Goal: Information Seeking & Learning: Learn about a topic

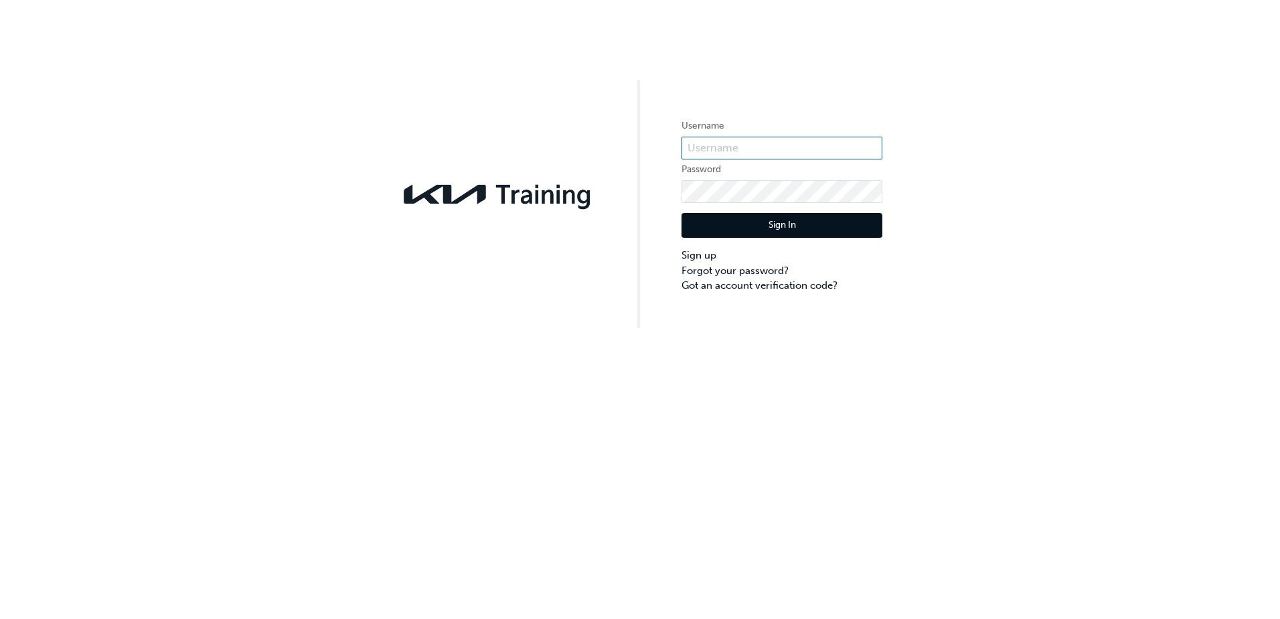
type input "KAUSD472"
click at [779, 224] on button "Sign In" at bounding box center [782, 225] width 201 height 25
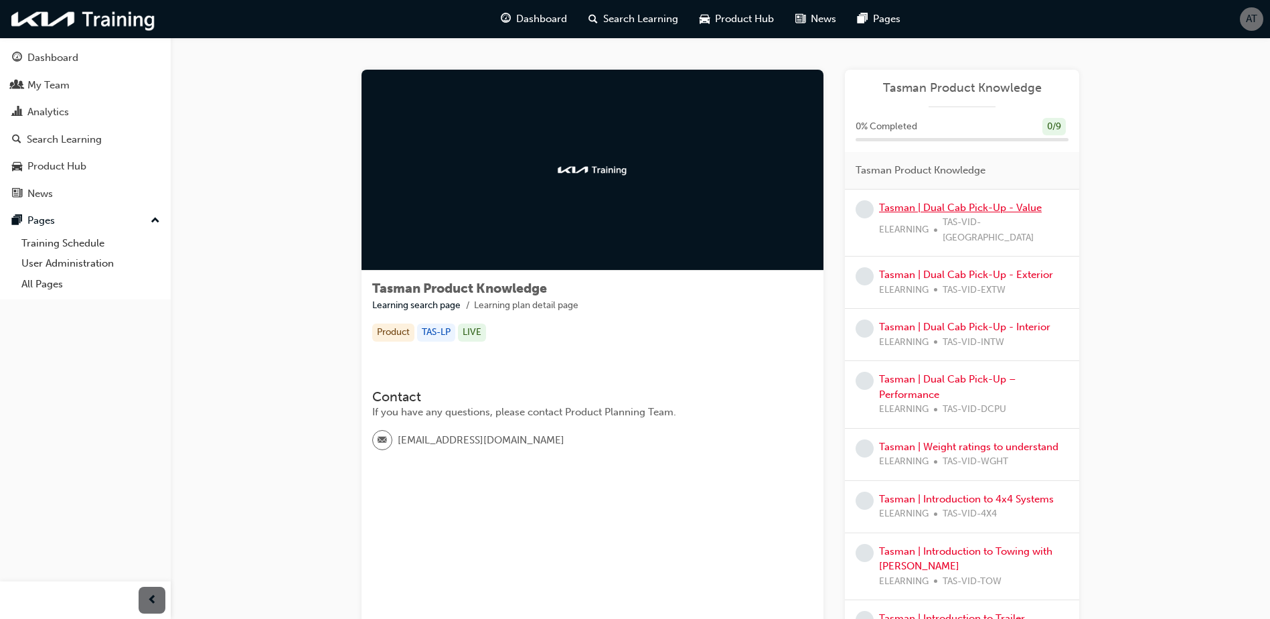
click at [909, 212] on link "Tasman | Dual Cab Pick-Up - Value" at bounding box center [960, 208] width 163 height 12
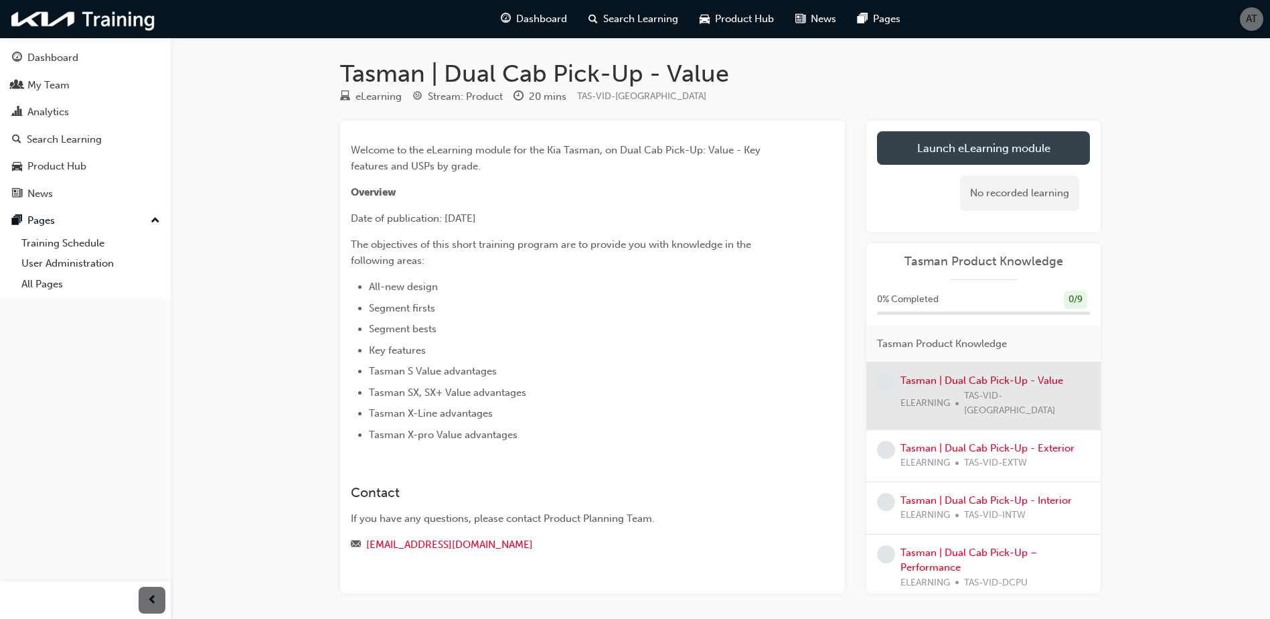
click at [1004, 141] on link "Launch eLearning module" at bounding box center [983, 147] width 213 height 33
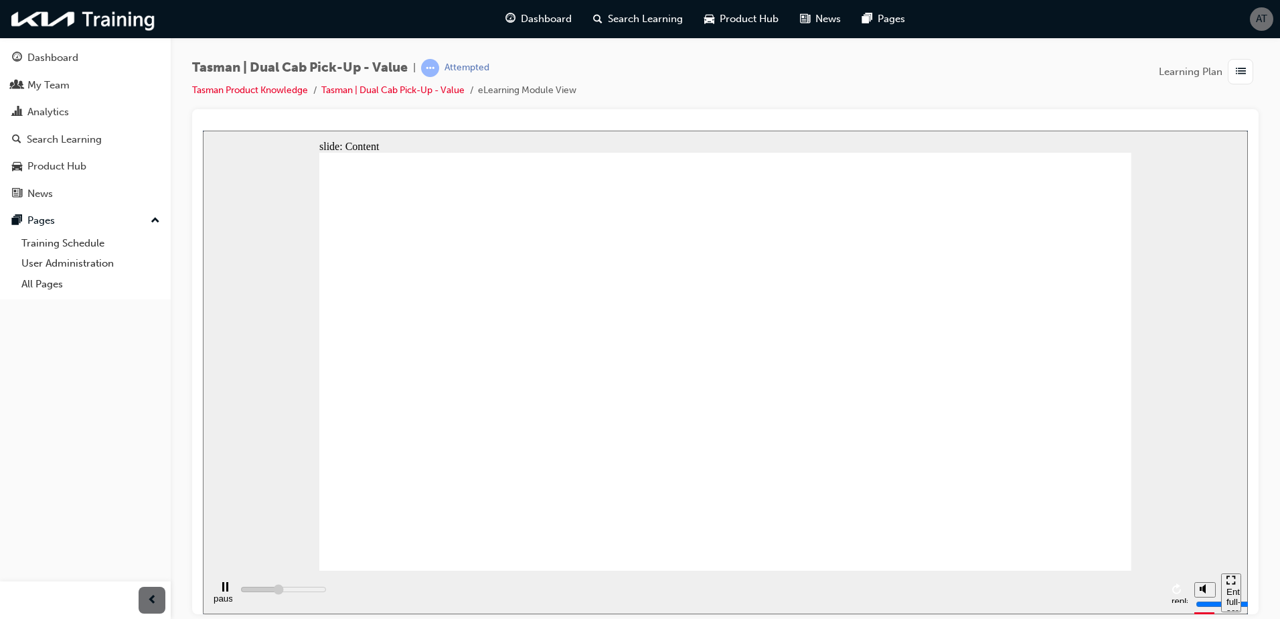
drag, startPoint x: 633, startPoint y: 590, endPoint x: 654, endPoint y: 596, distance: 21.0
click at [654, 596] on div "pause replay" at bounding box center [699, 592] width 978 height 44
click at [654, 591] on div "pause replay" at bounding box center [699, 592] width 978 height 44
drag, startPoint x: 1115, startPoint y: 532, endPoint x: 1109, endPoint y: 540, distance: 10.2
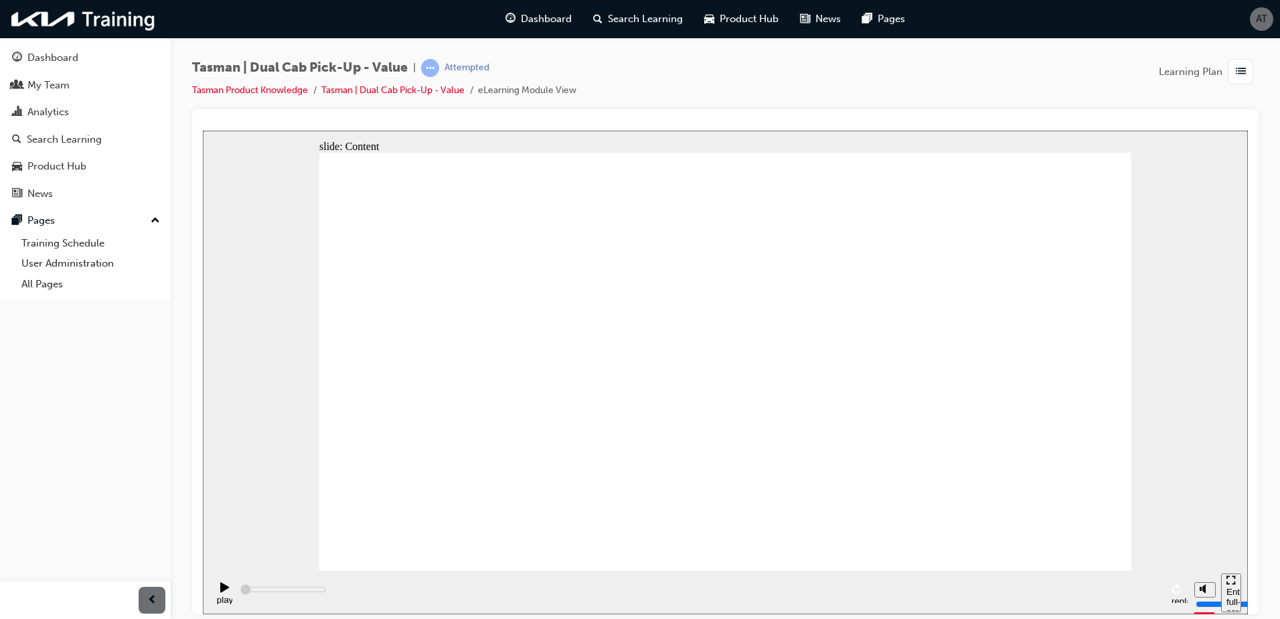
type input "47500"
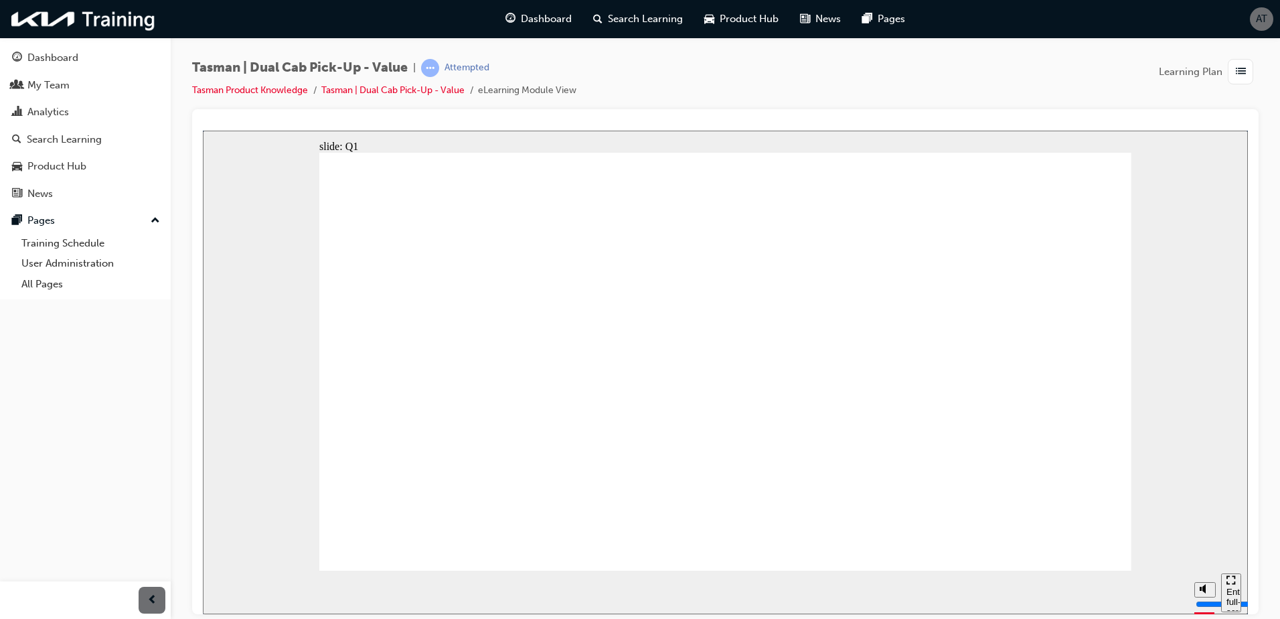
radio input "true"
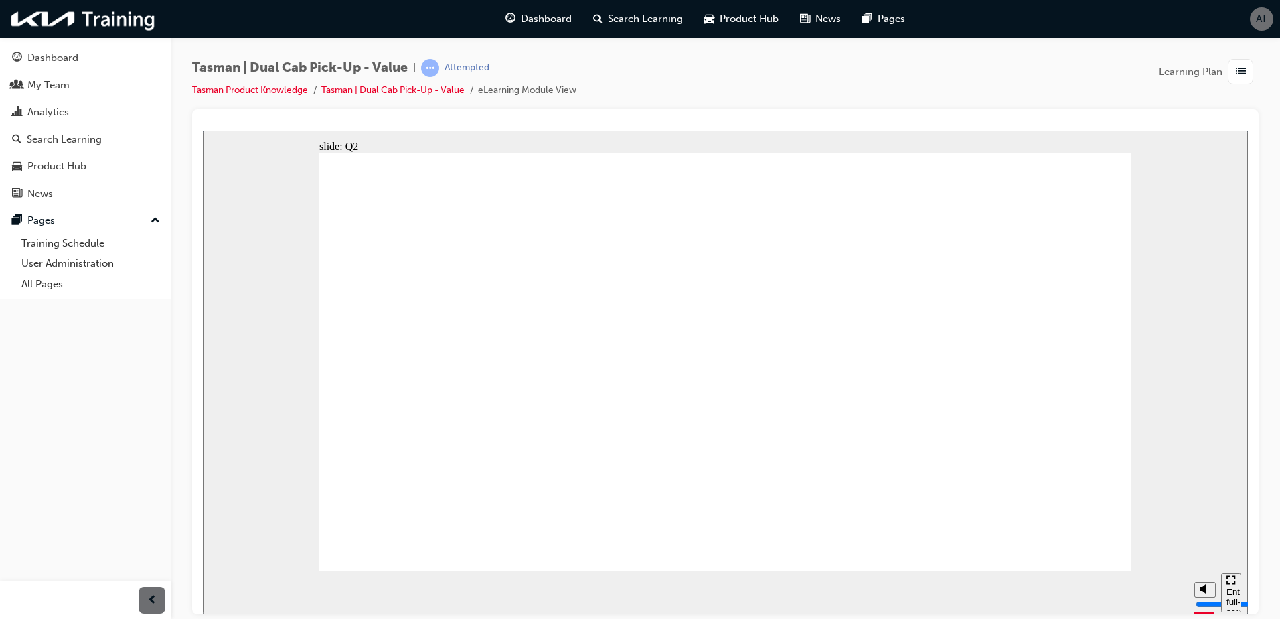
radio input "true"
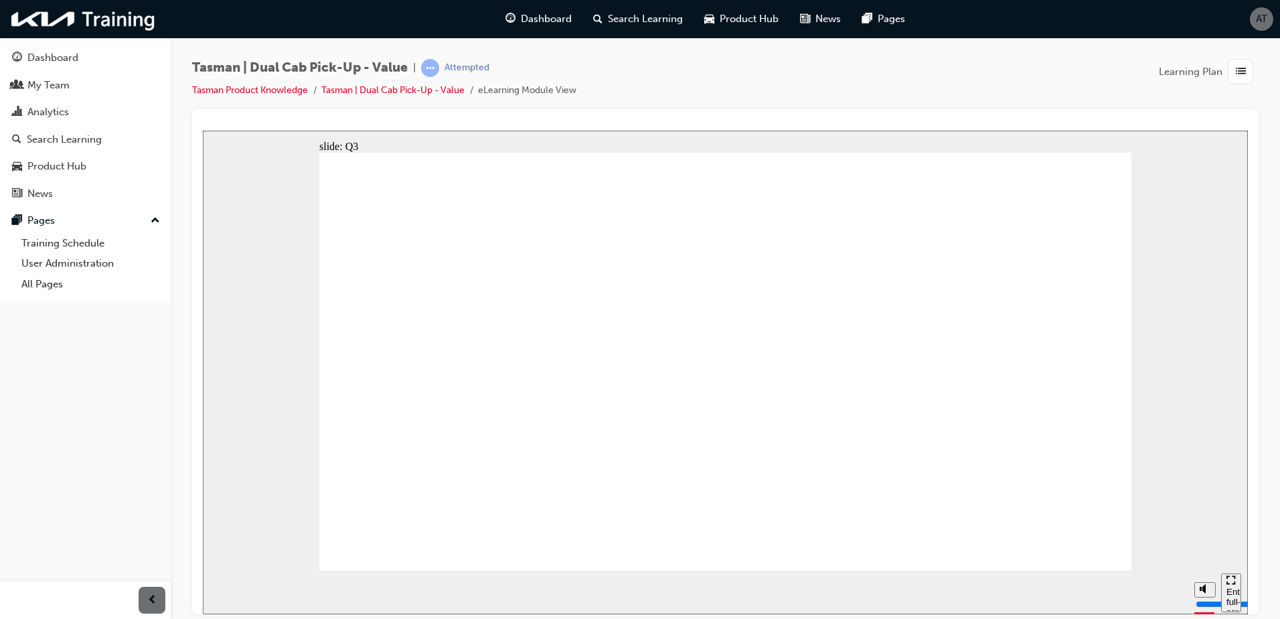
radio input "false"
radio input "true"
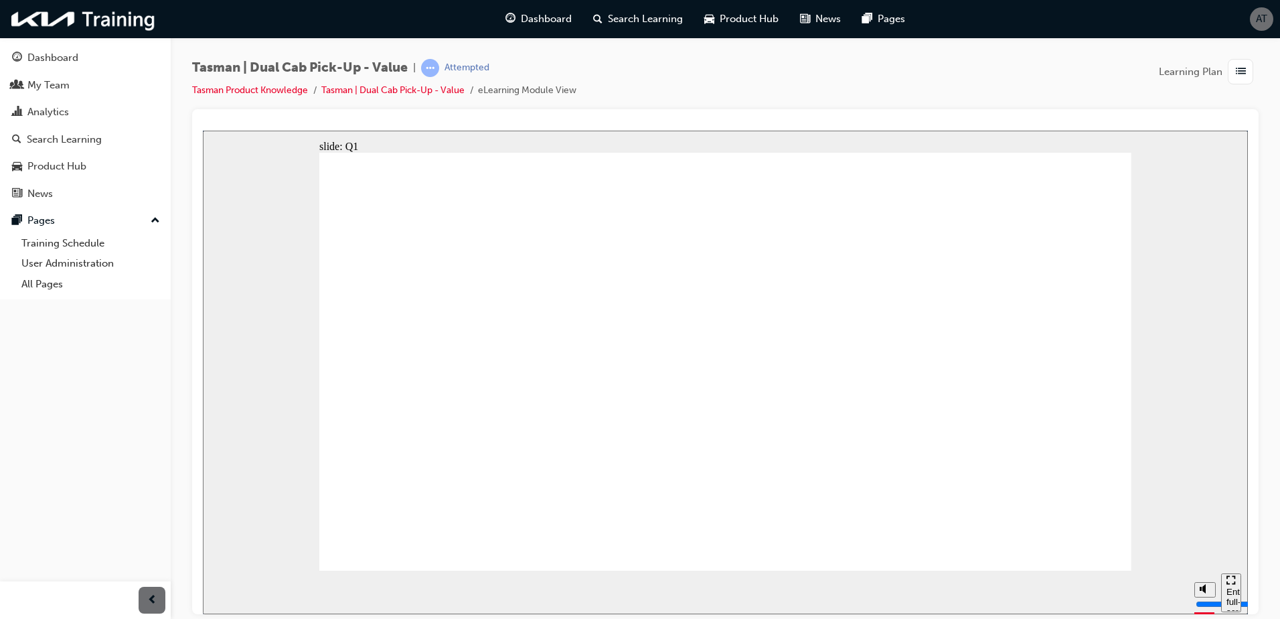
radio input "true"
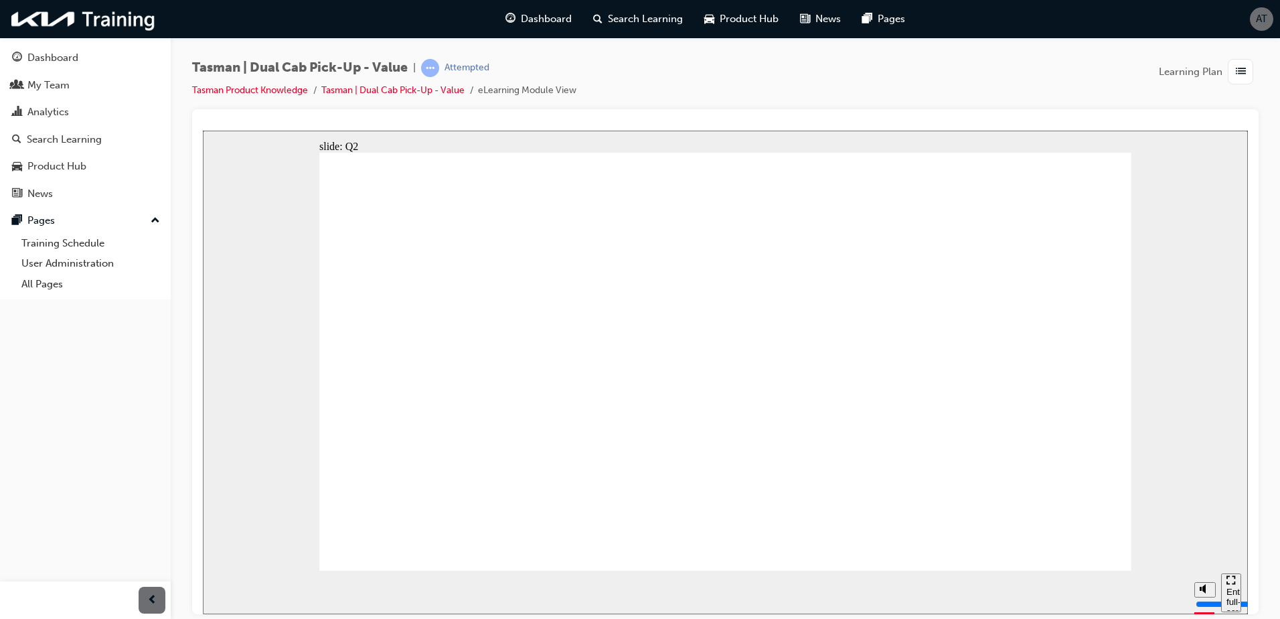
radio input "true"
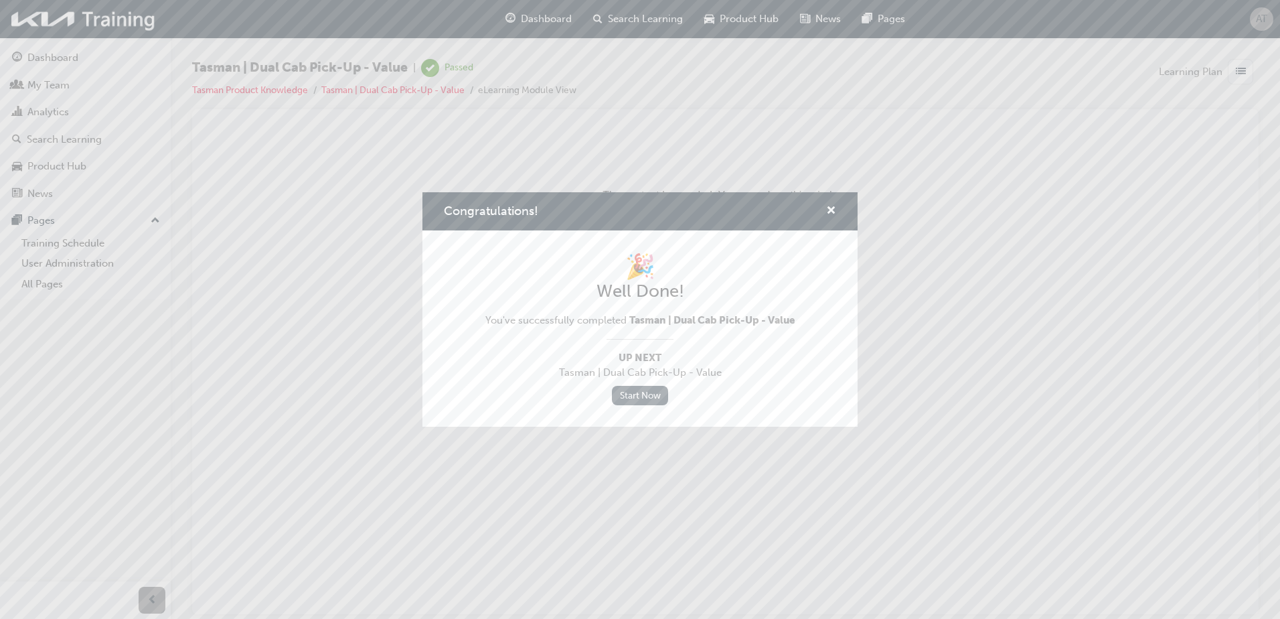
click at [647, 396] on link "Start Now" at bounding box center [640, 395] width 56 height 19
click at [643, 399] on link "Start Now" at bounding box center [640, 395] width 56 height 19
click at [678, 366] on span "Tasman | Dual Cab Pick-Up - Value" at bounding box center [639, 372] width 309 height 15
click at [640, 392] on link "Start Now" at bounding box center [640, 395] width 56 height 19
click at [528, 215] on span "Congratulations!" at bounding box center [491, 211] width 94 height 15
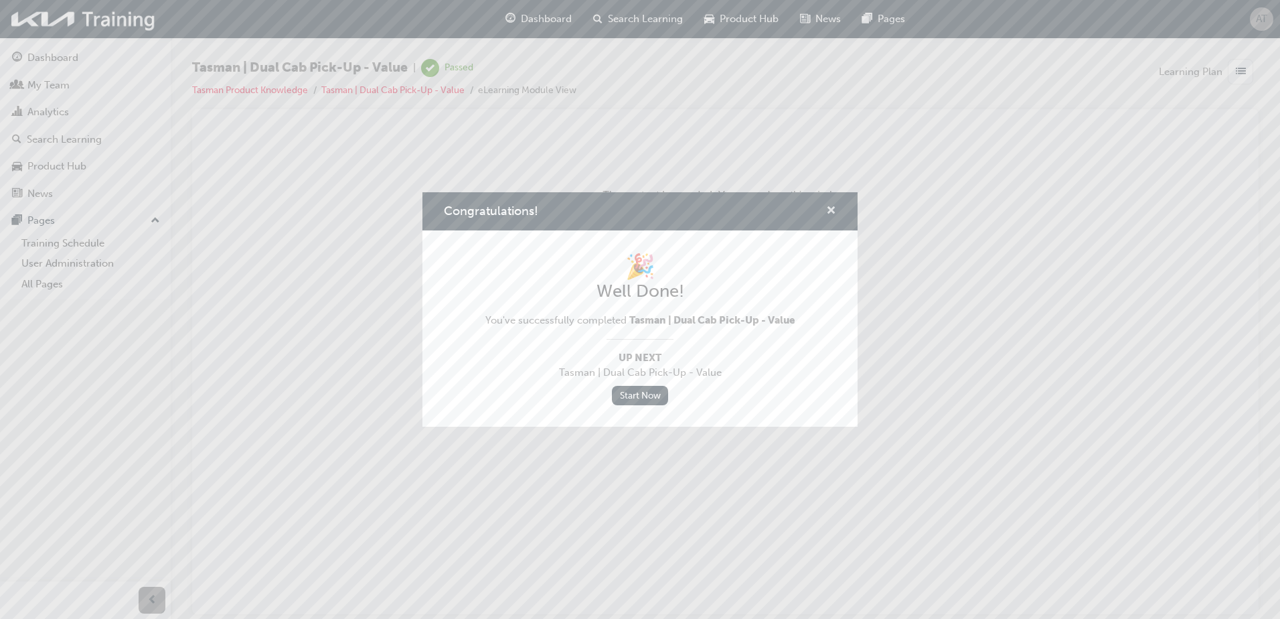
click at [831, 212] on span "cross-icon" at bounding box center [831, 212] width 10 height 12
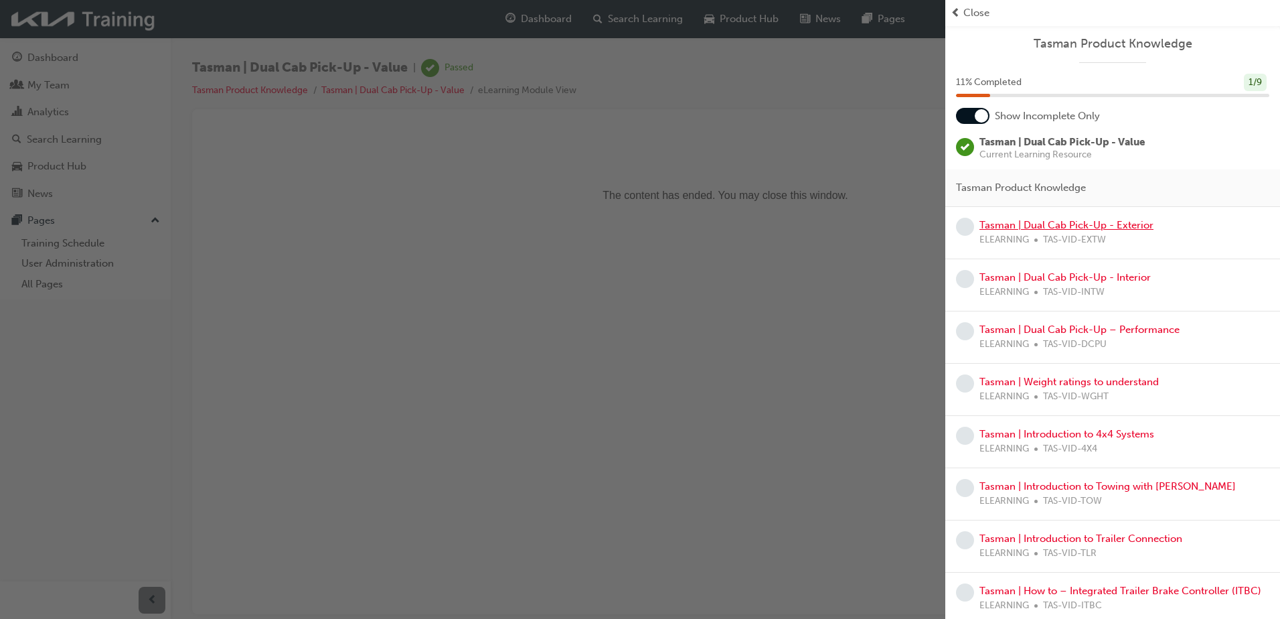
click at [1000, 225] on link "Tasman | Dual Cab Pick-Up - Exterior" at bounding box center [1067, 225] width 174 height 12
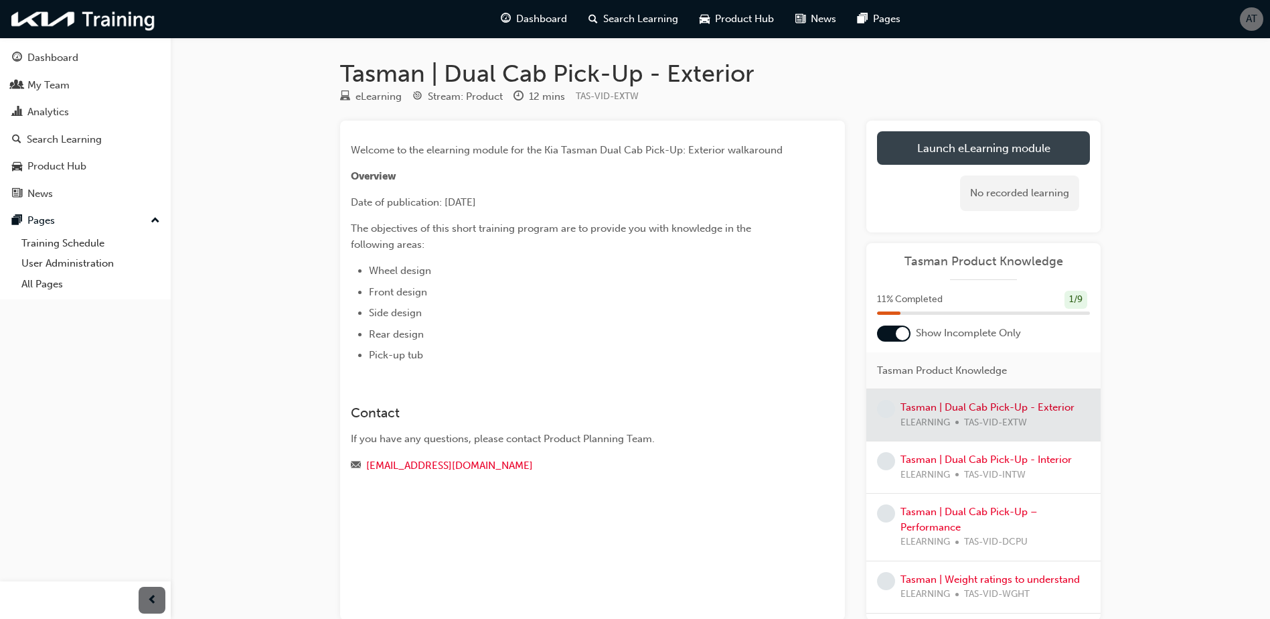
click at [994, 155] on link "Launch eLearning module" at bounding box center [983, 147] width 213 height 33
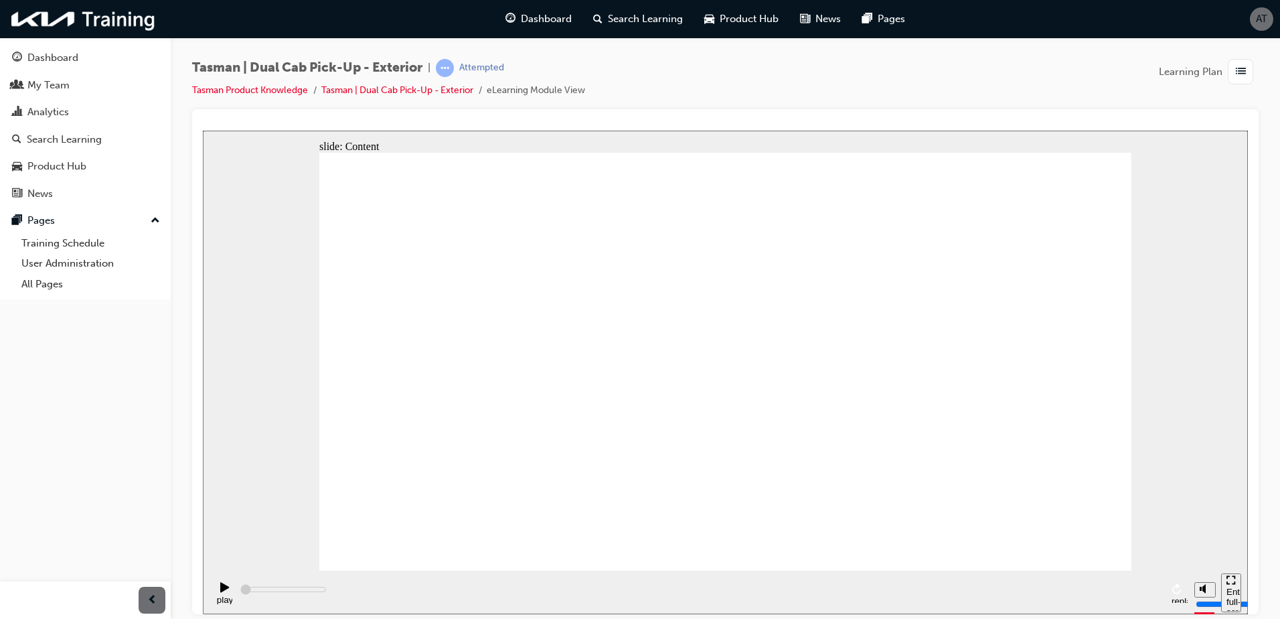
type input "2500"
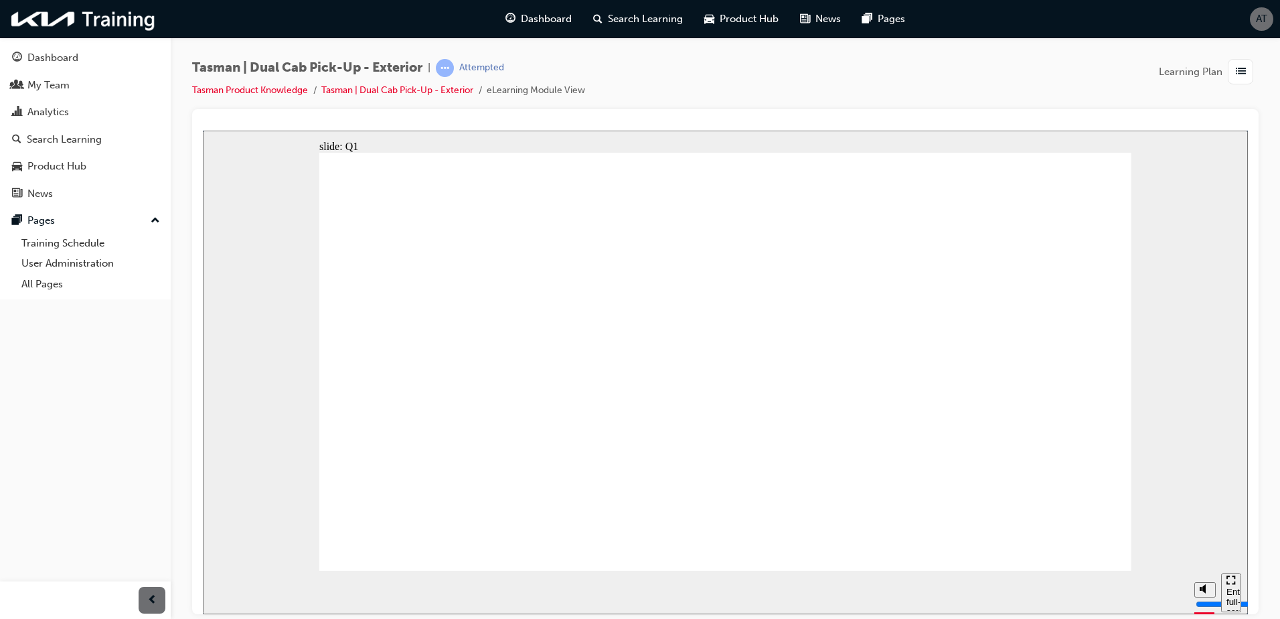
radio input "true"
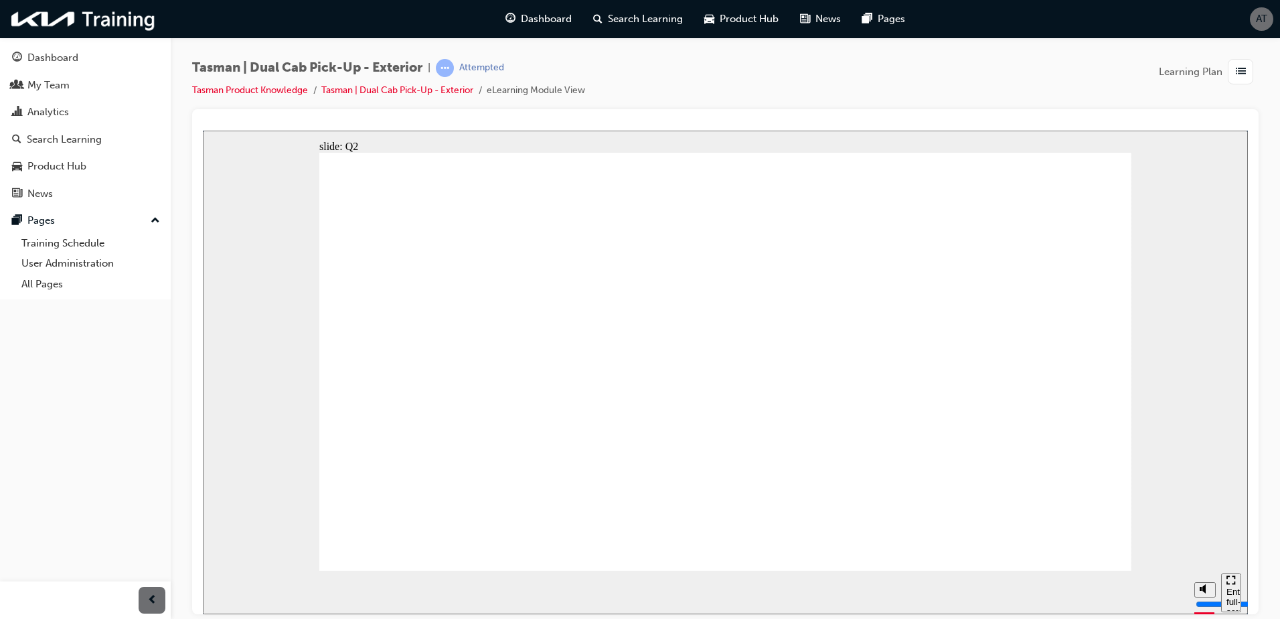
radio input "true"
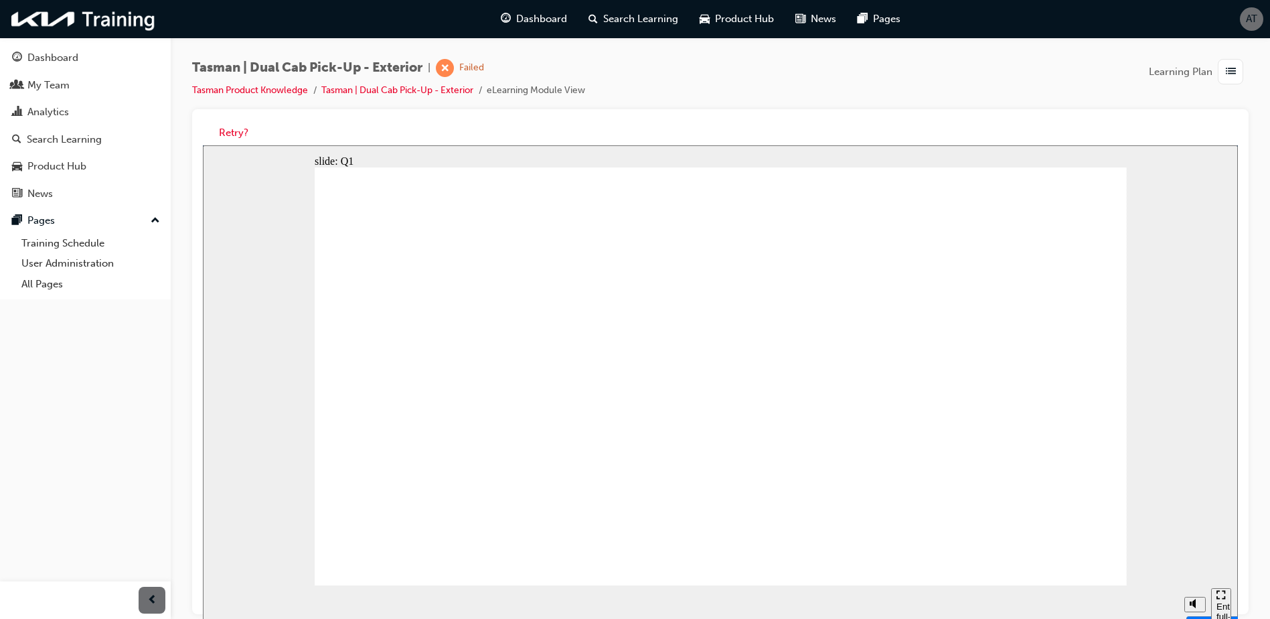
radio input "true"
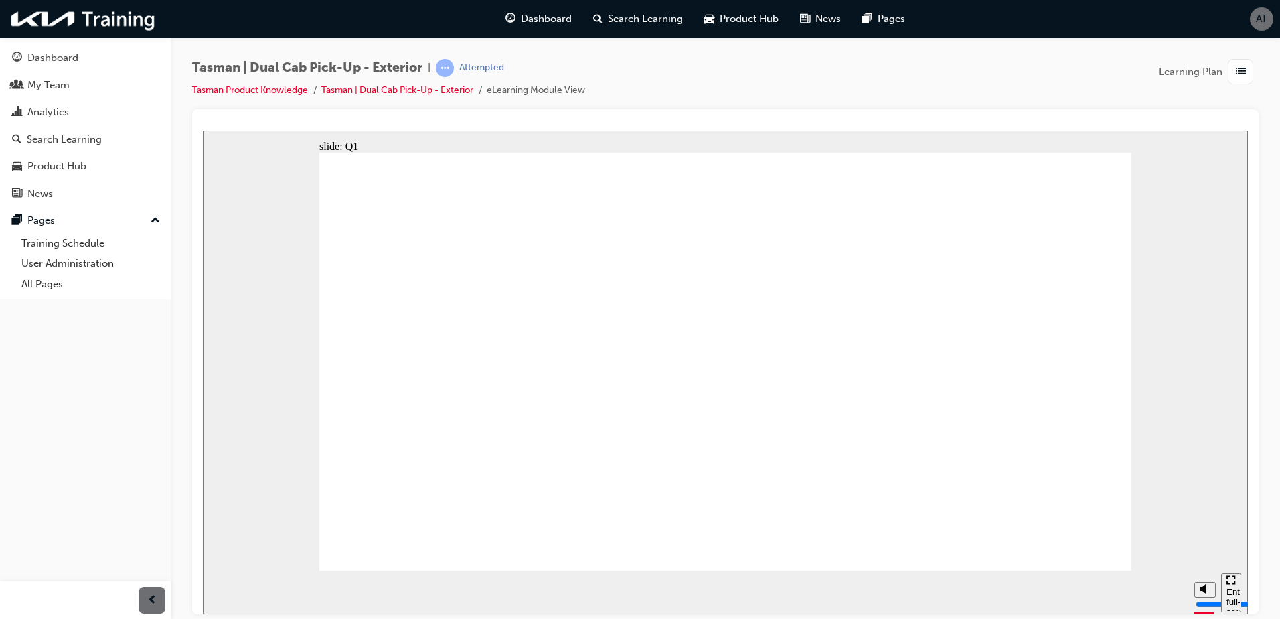
radio input "true"
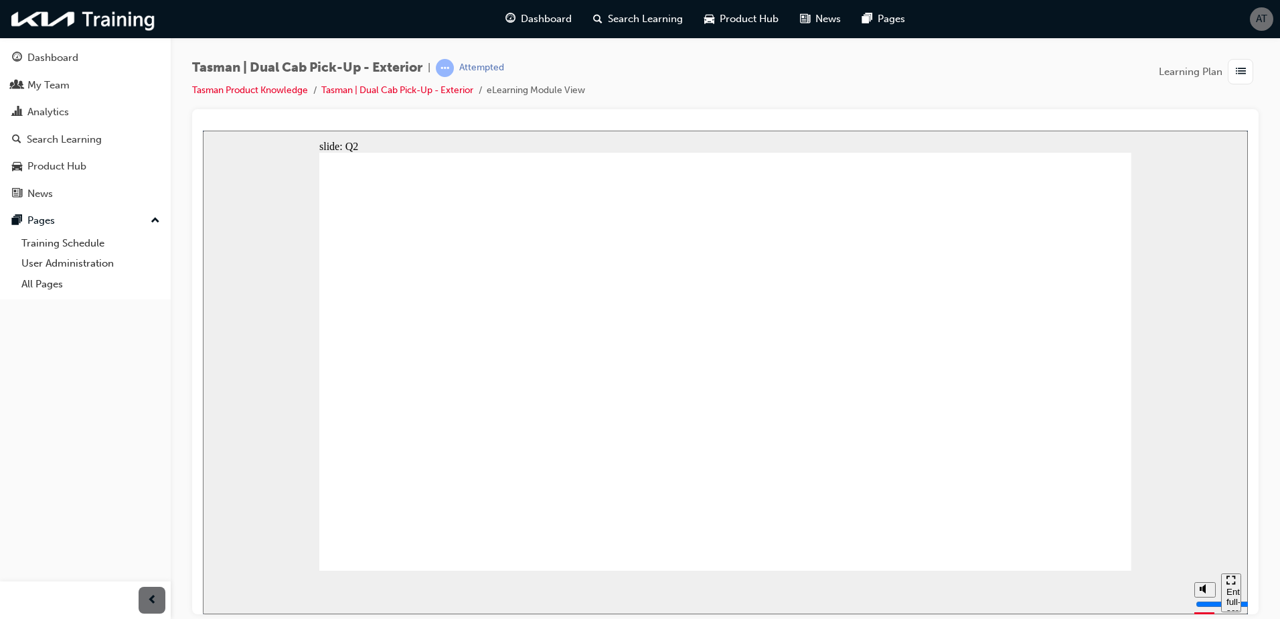
radio input "true"
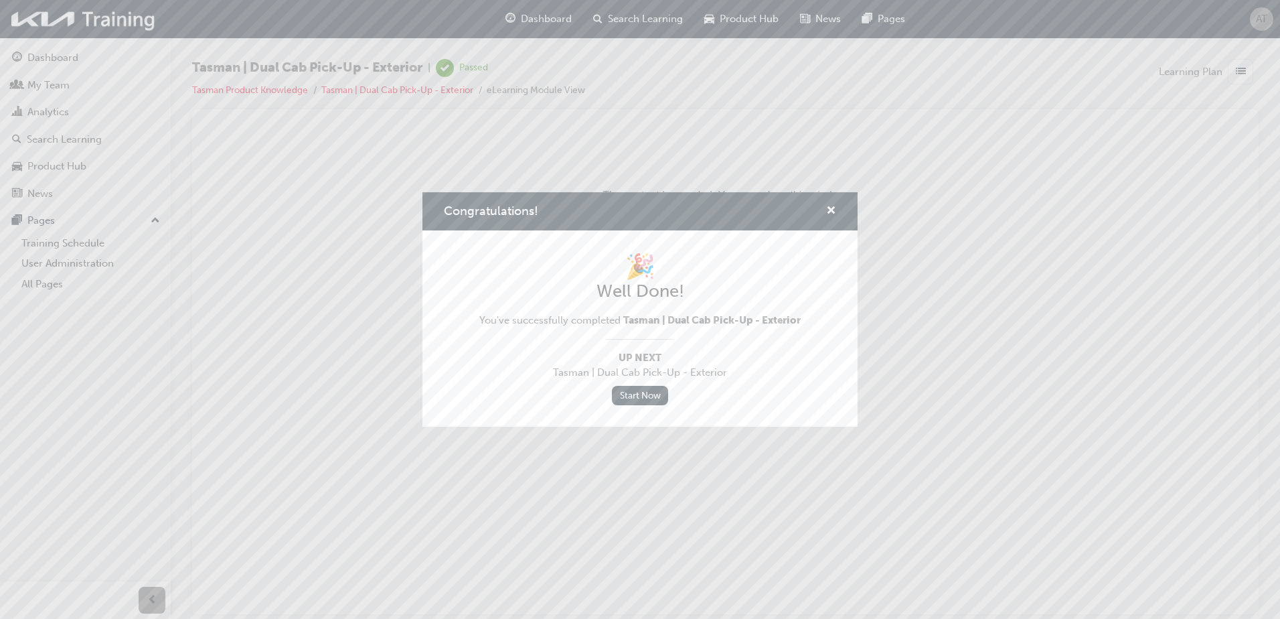
click at [1027, 430] on div "Congratulations! 🎉 Well Done! You've successfully completed Tasman | Dual Cab P…" at bounding box center [640, 309] width 1280 height 619
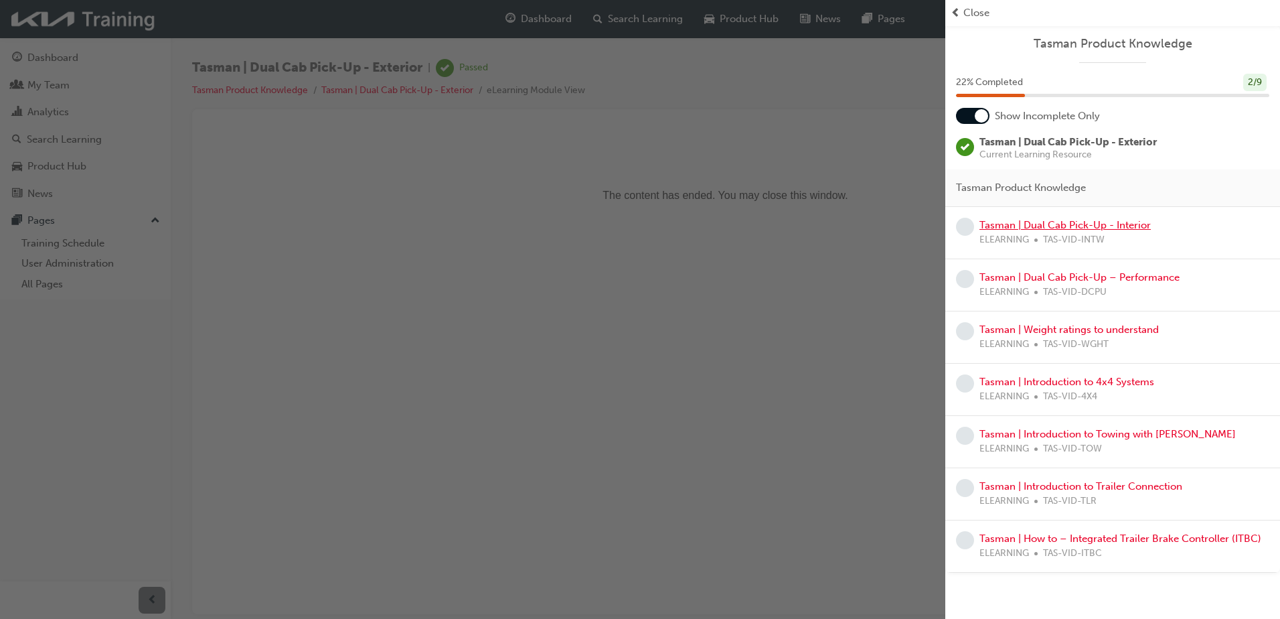
click at [1043, 221] on link "Tasman | Dual Cab Pick-Up - Interior" at bounding box center [1065, 225] width 171 height 12
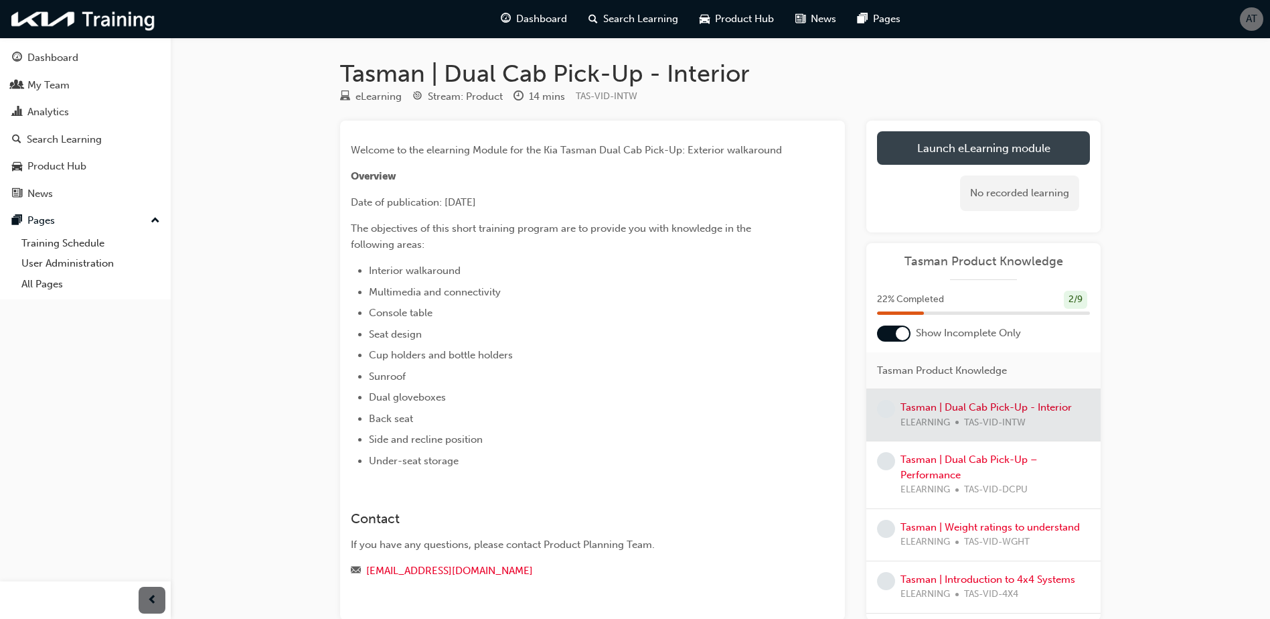
click at [1026, 155] on link "Launch eLearning module" at bounding box center [983, 147] width 213 height 33
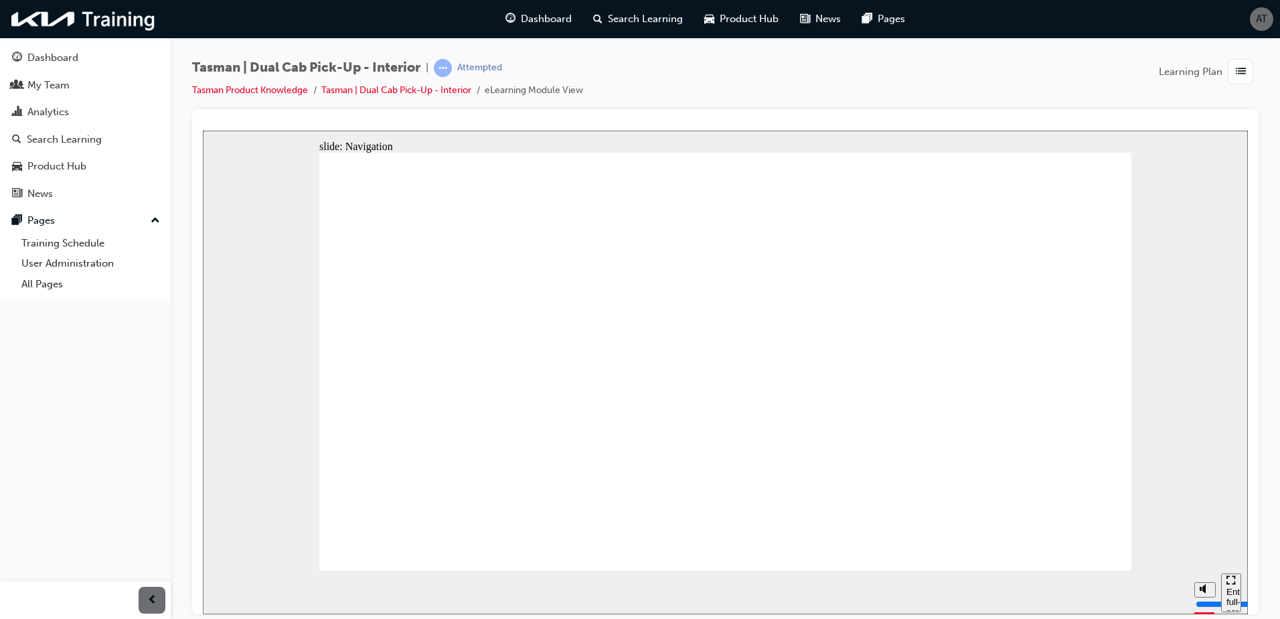
type input "1500"
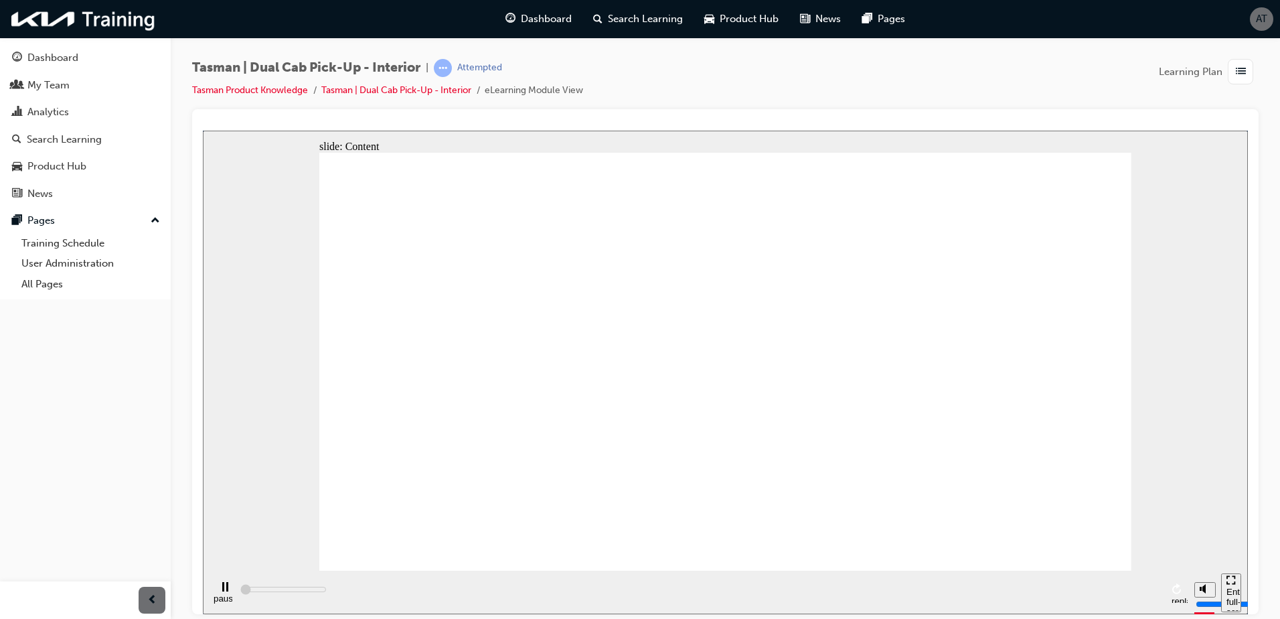
radio input "true"
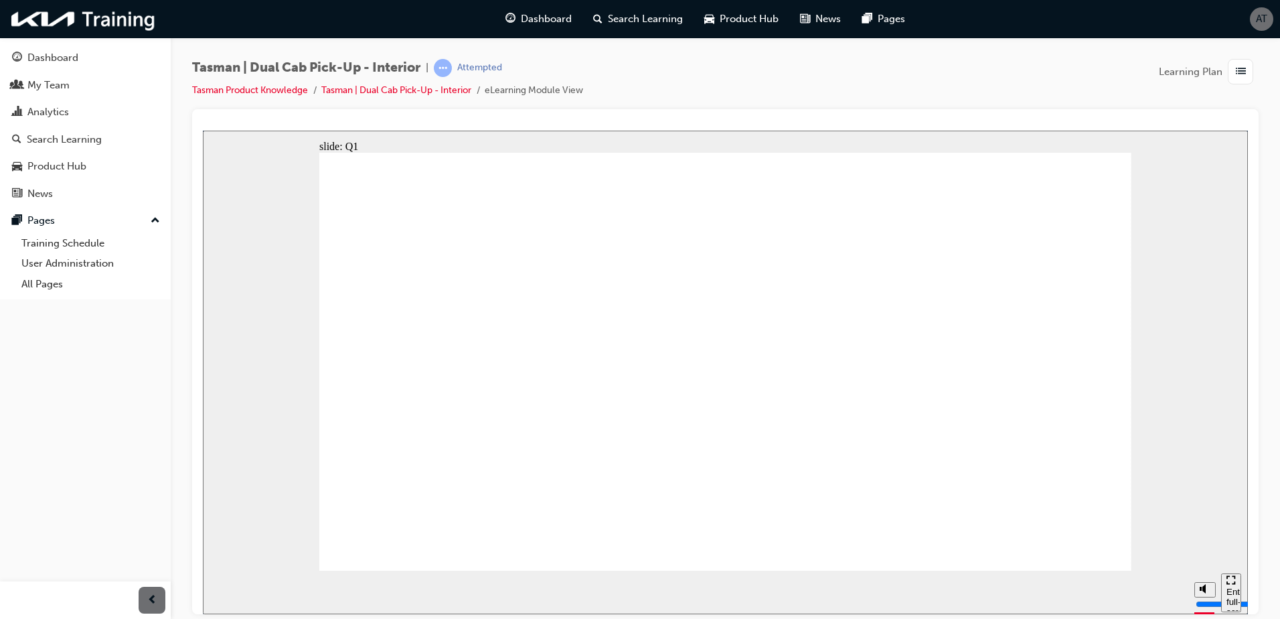
radio input "true"
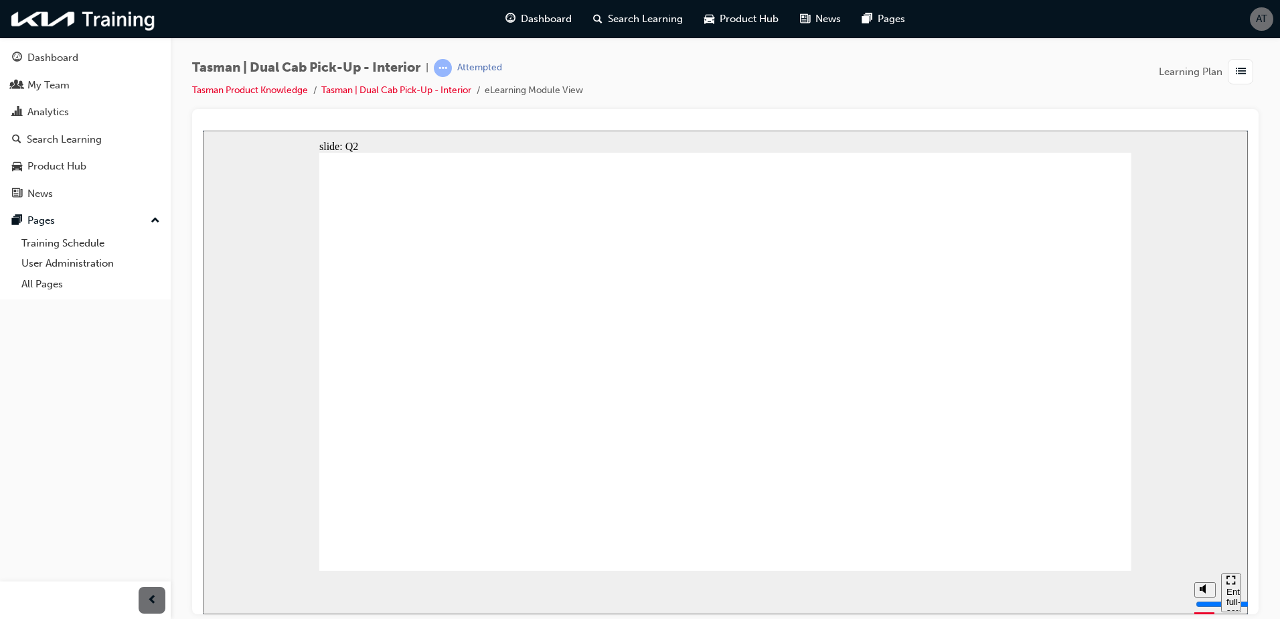
radio input "true"
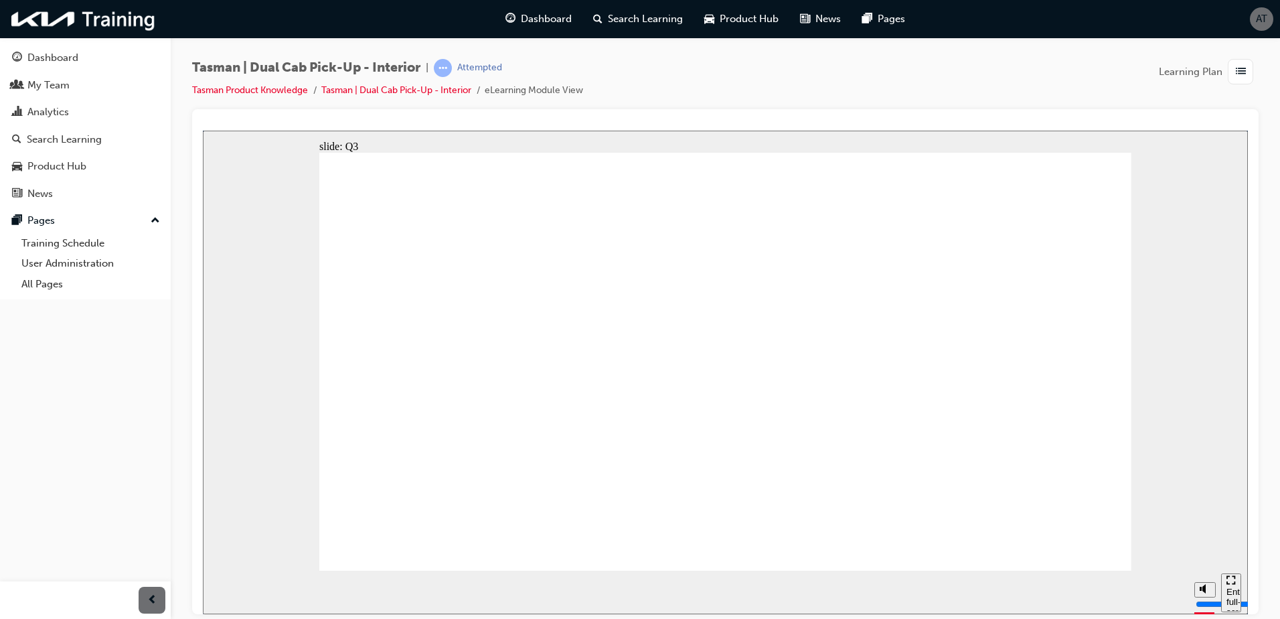
radio input "true"
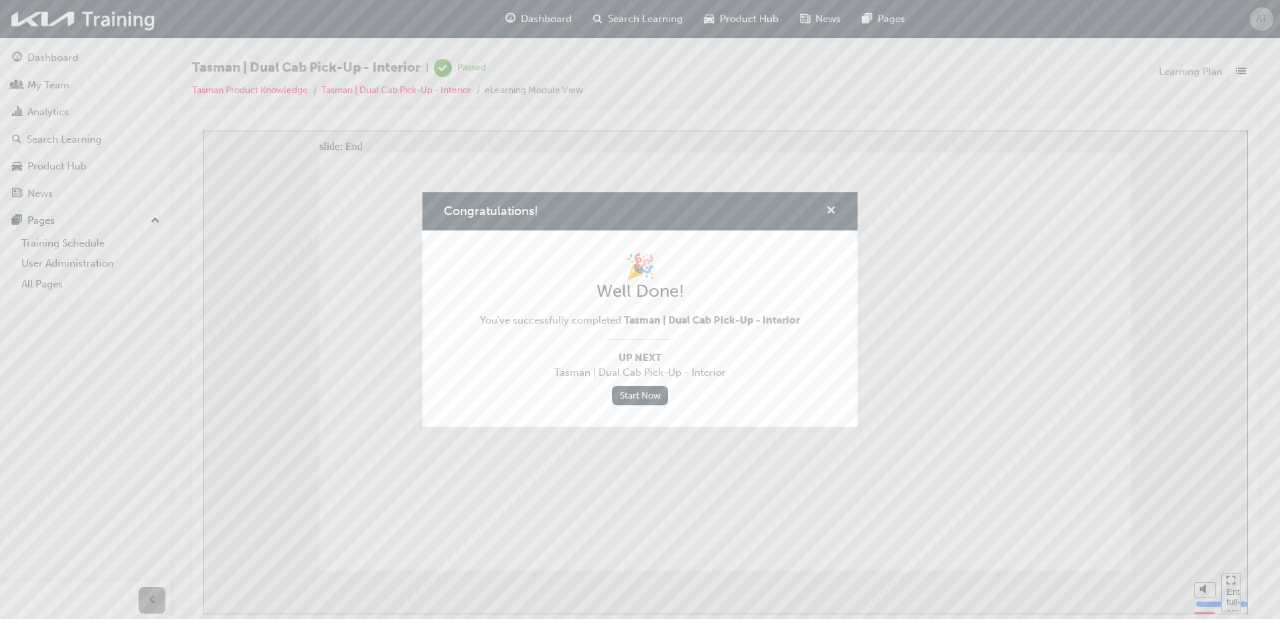
click at [834, 209] on span "cross-icon" at bounding box center [831, 212] width 10 height 12
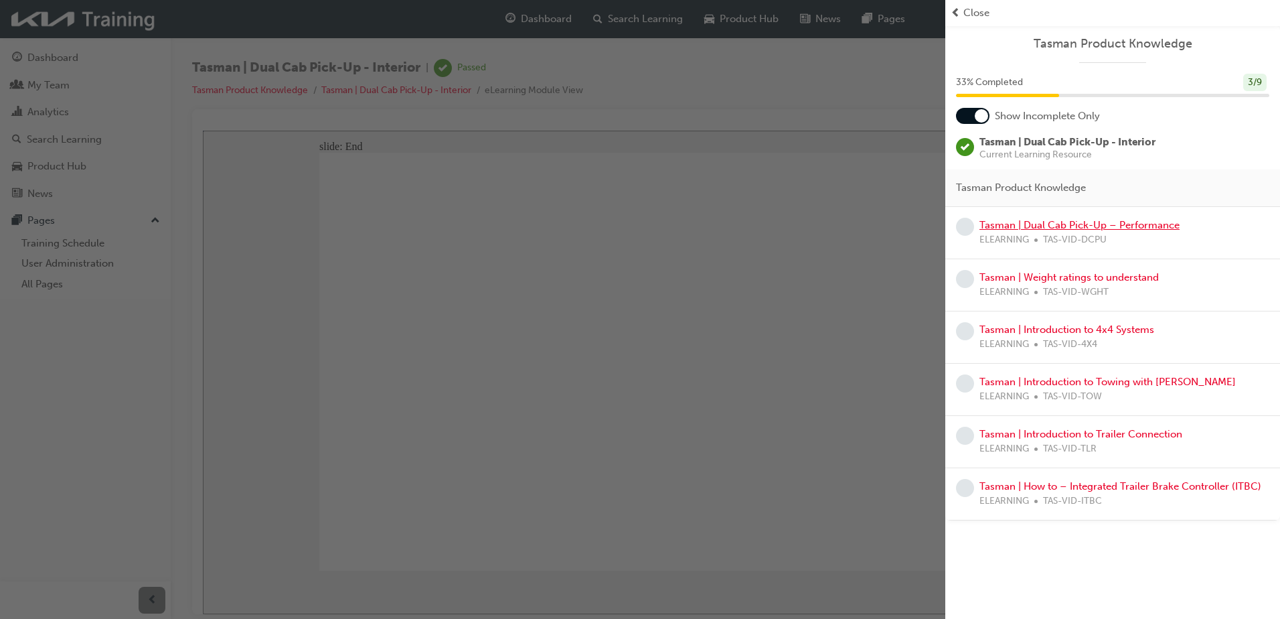
click at [998, 226] on link "Tasman | Dual Cab Pick-Up – Performance" at bounding box center [1080, 225] width 200 height 12
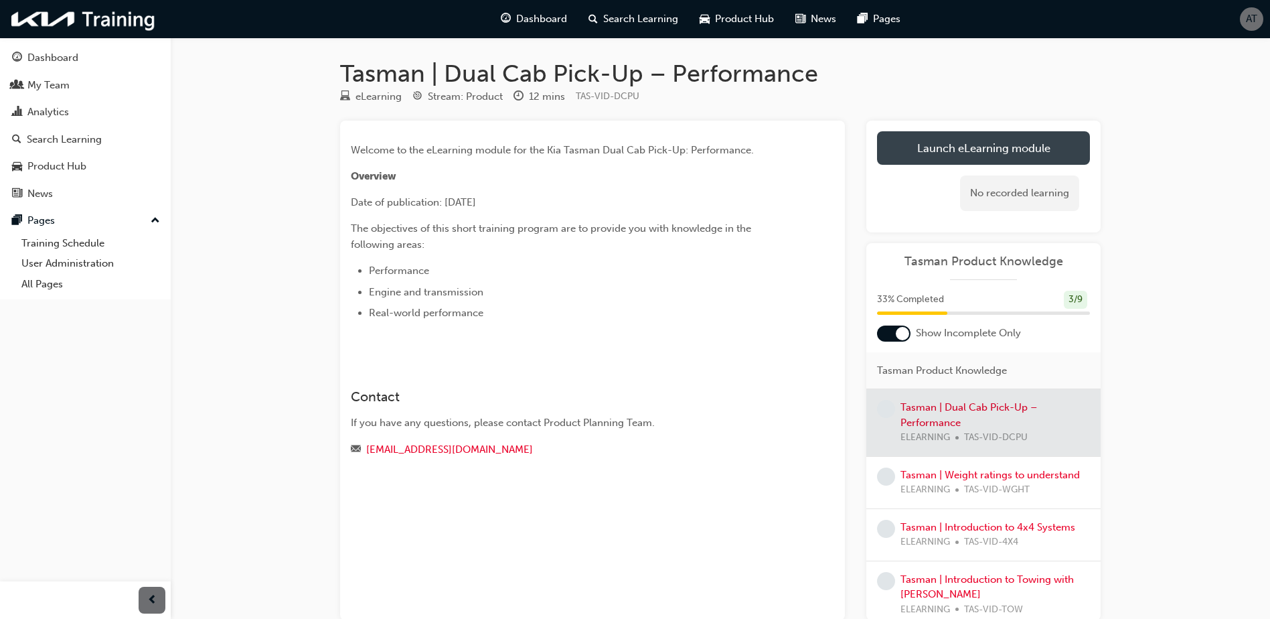
click at [990, 153] on link "Launch eLearning module" at bounding box center [983, 147] width 213 height 33
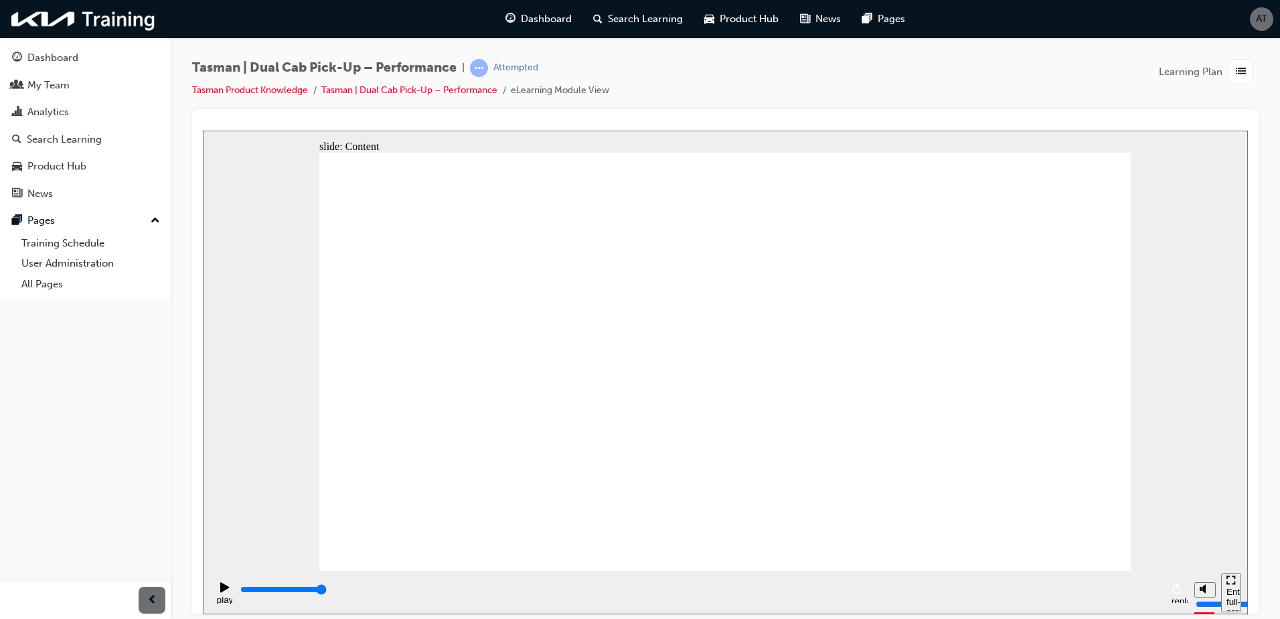
type input "5000"
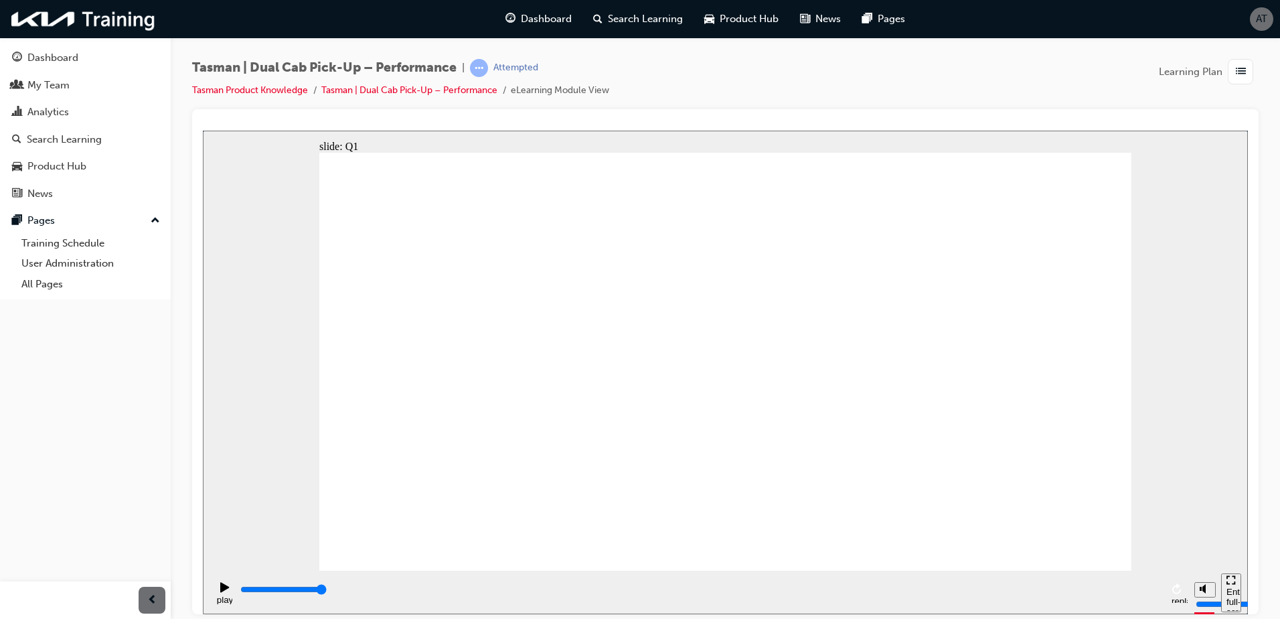
radio input "true"
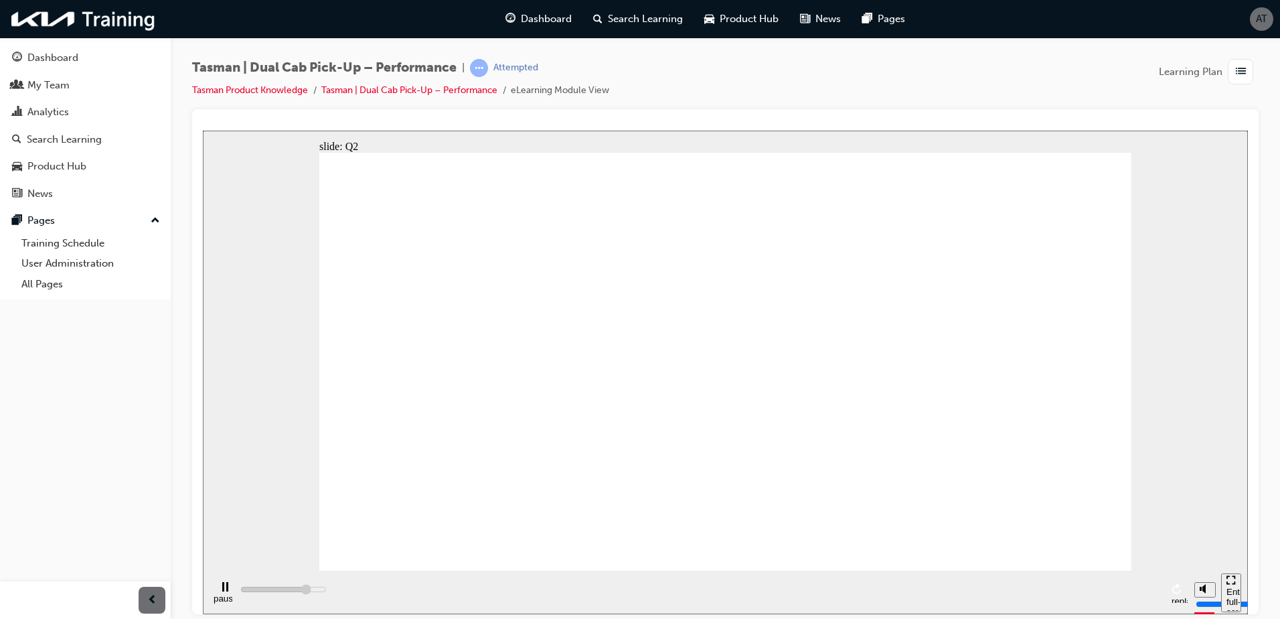
type input "4000"
radio input "true"
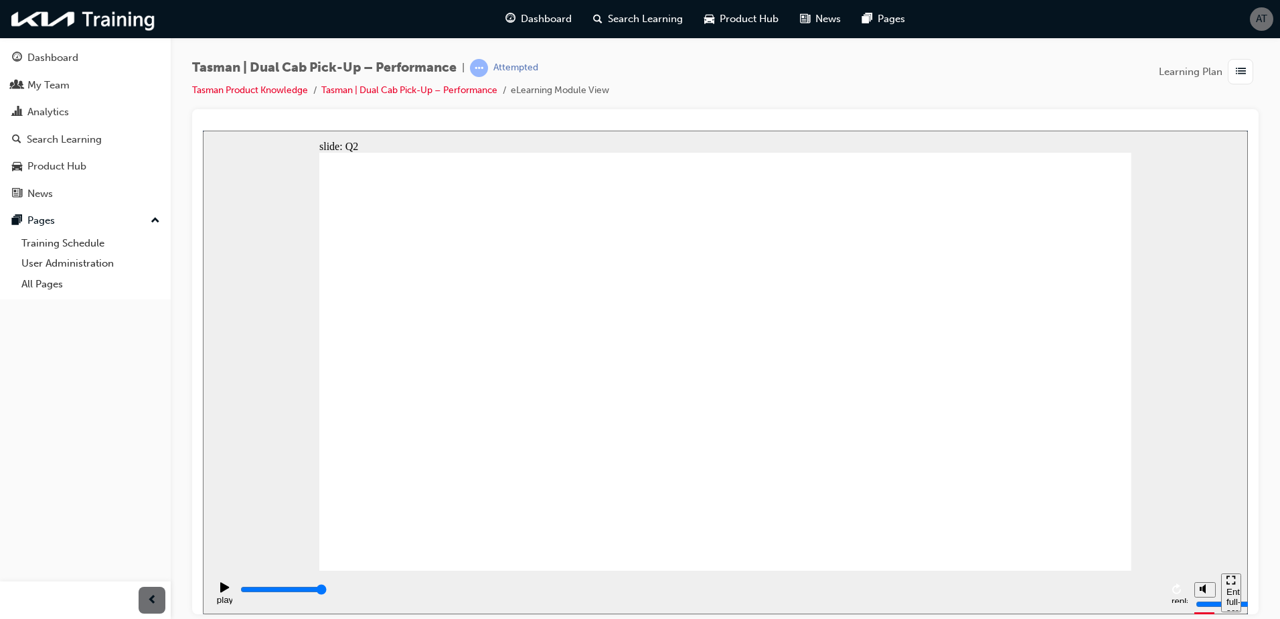
type input "3200"
radio input "true"
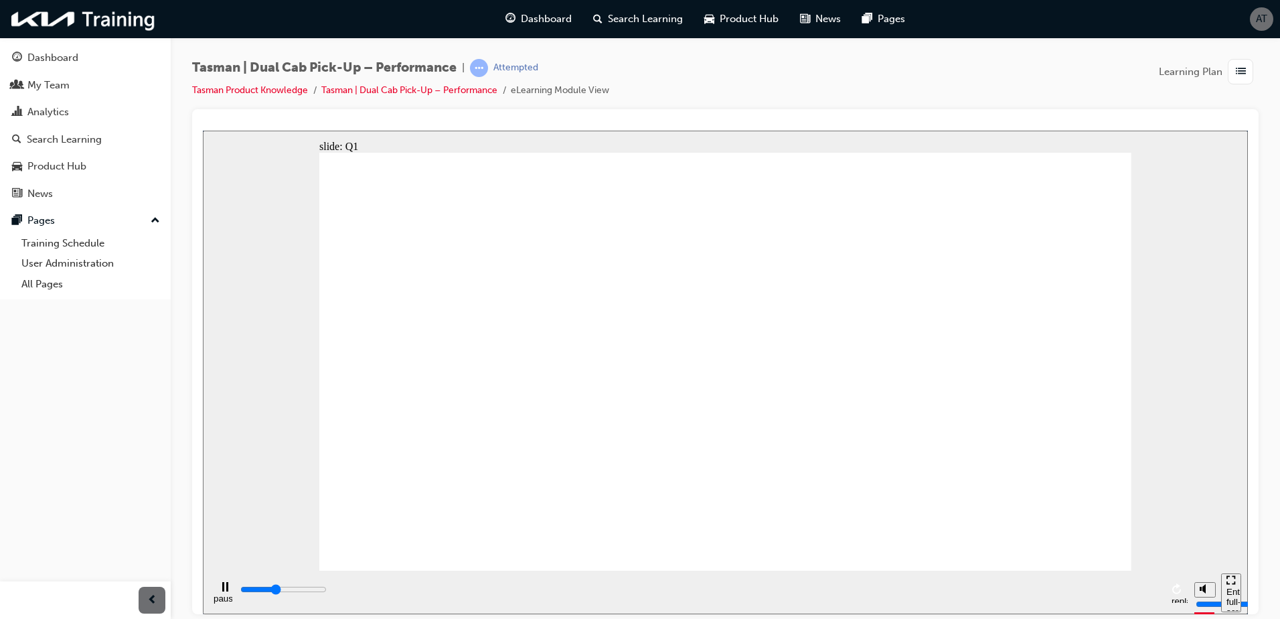
type input "2600"
radio input "true"
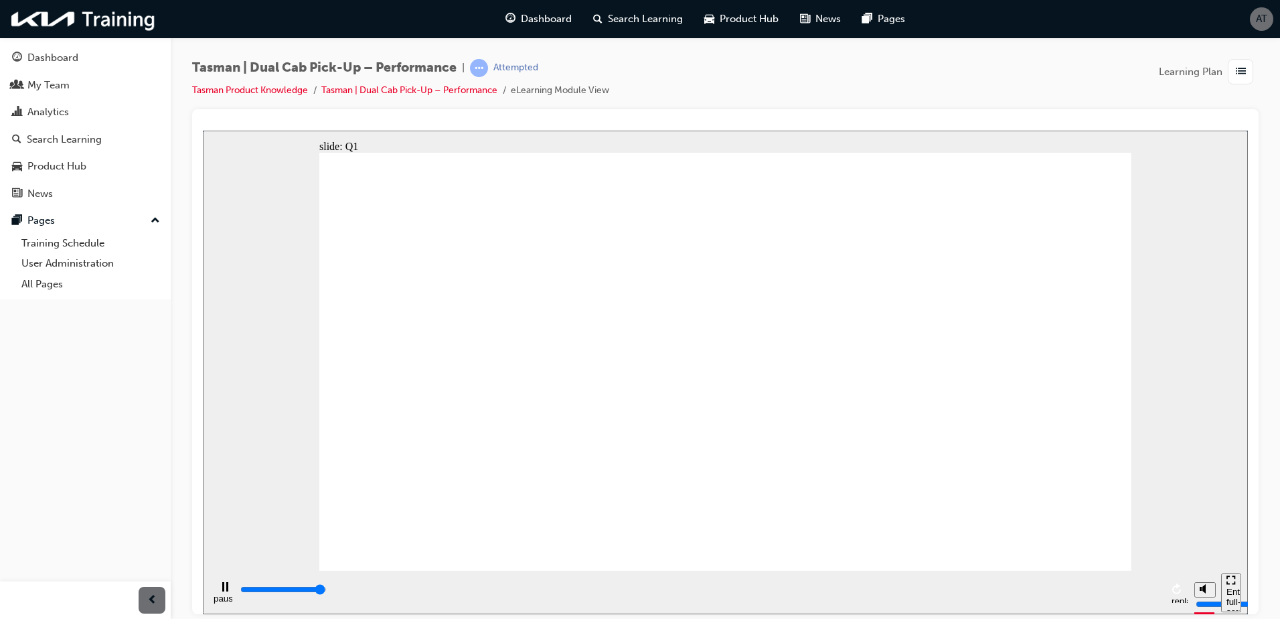
type input "2800"
radio input "true"
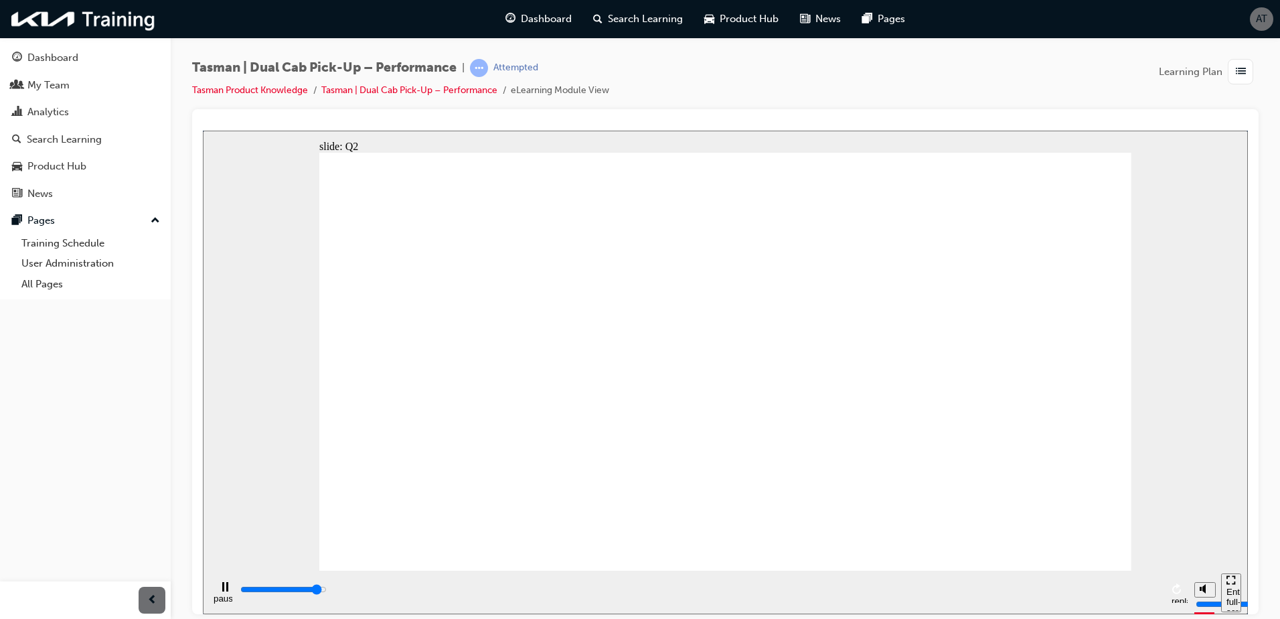
type input "1400"
radio input "true"
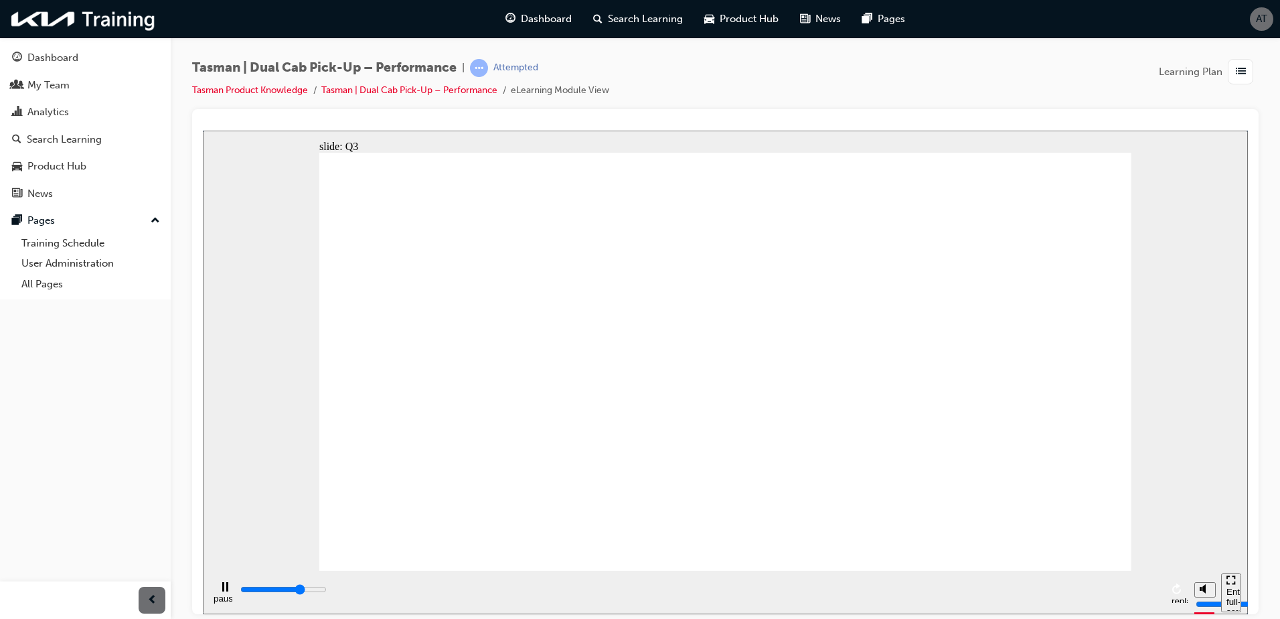
type input "3400"
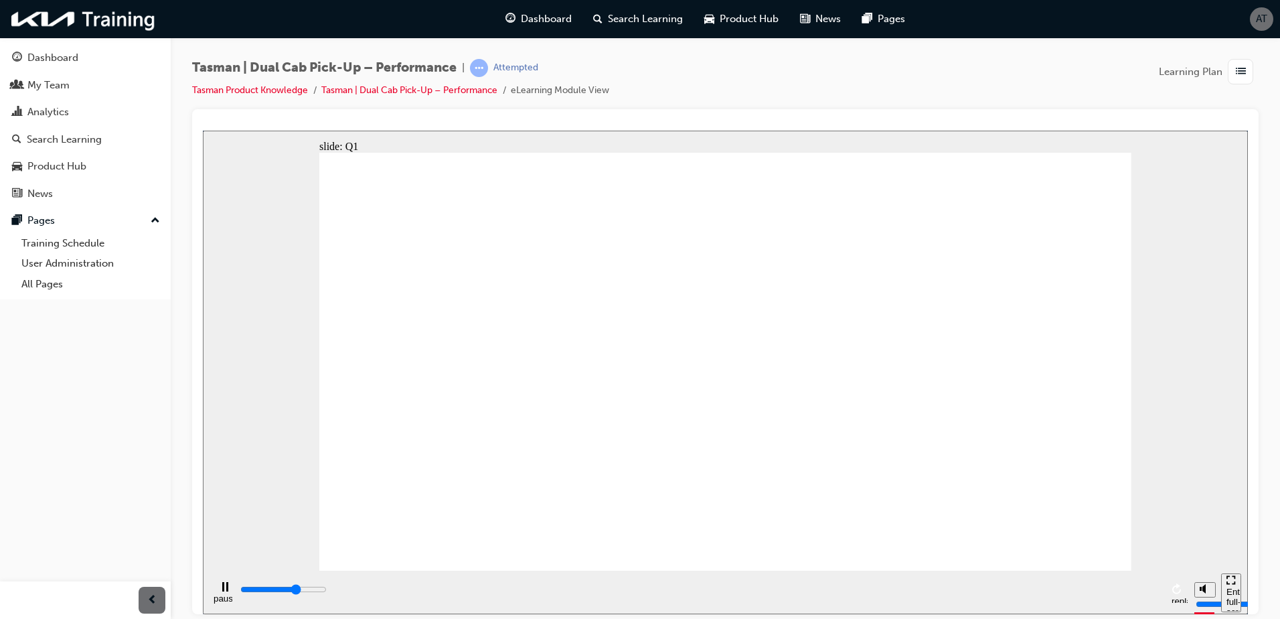
radio input "true"
drag, startPoint x: 775, startPoint y: 417, endPoint x: 758, endPoint y: 418, distance: 17.5
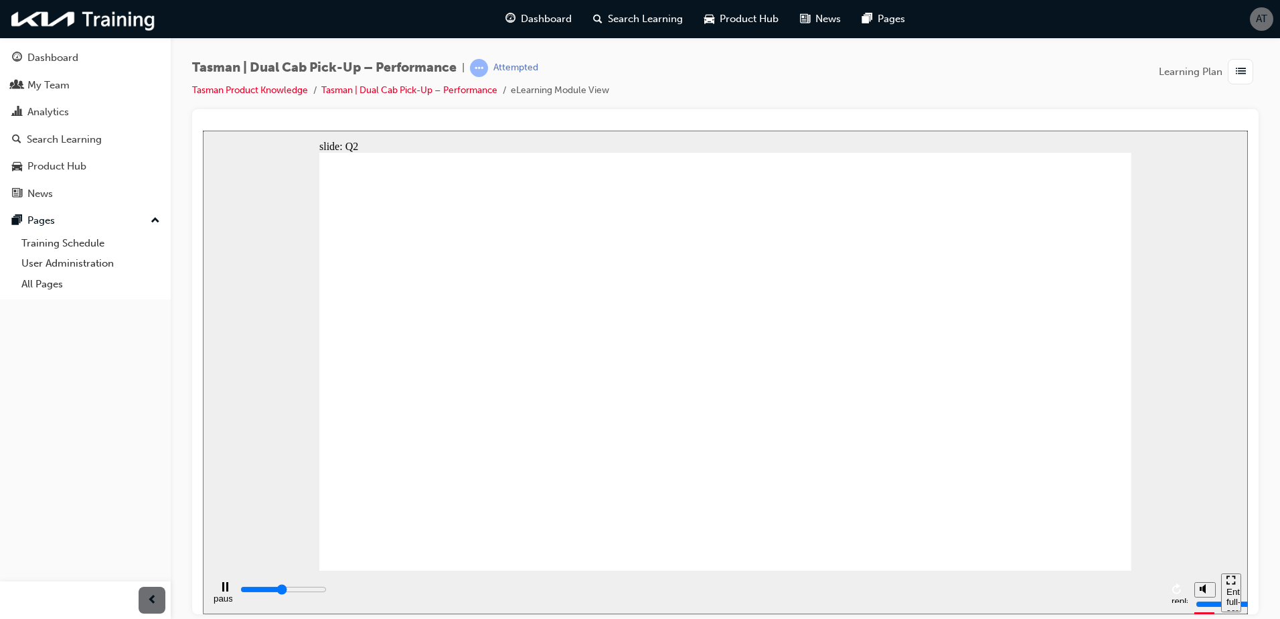
type input "2400"
radio input "true"
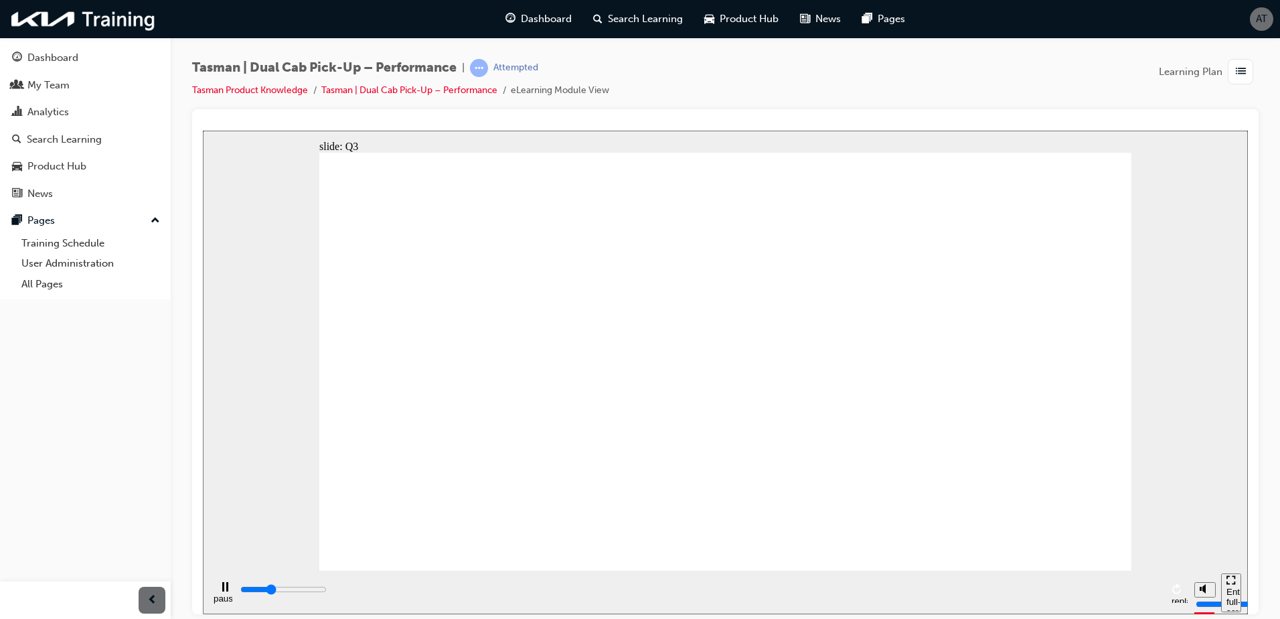
type input "1700"
radio input "true"
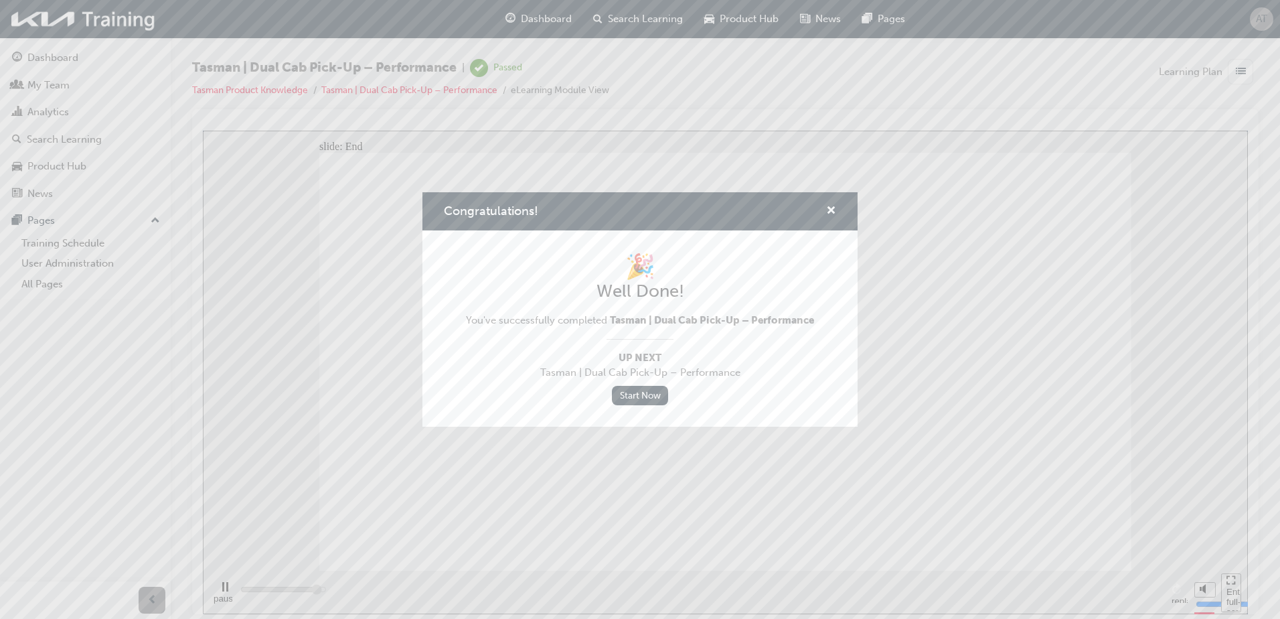
type input "4800"
click at [636, 392] on link "Start Now" at bounding box center [640, 395] width 56 height 19
click at [832, 212] on span "cross-icon" at bounding box center [831, 212] width 10 height 12
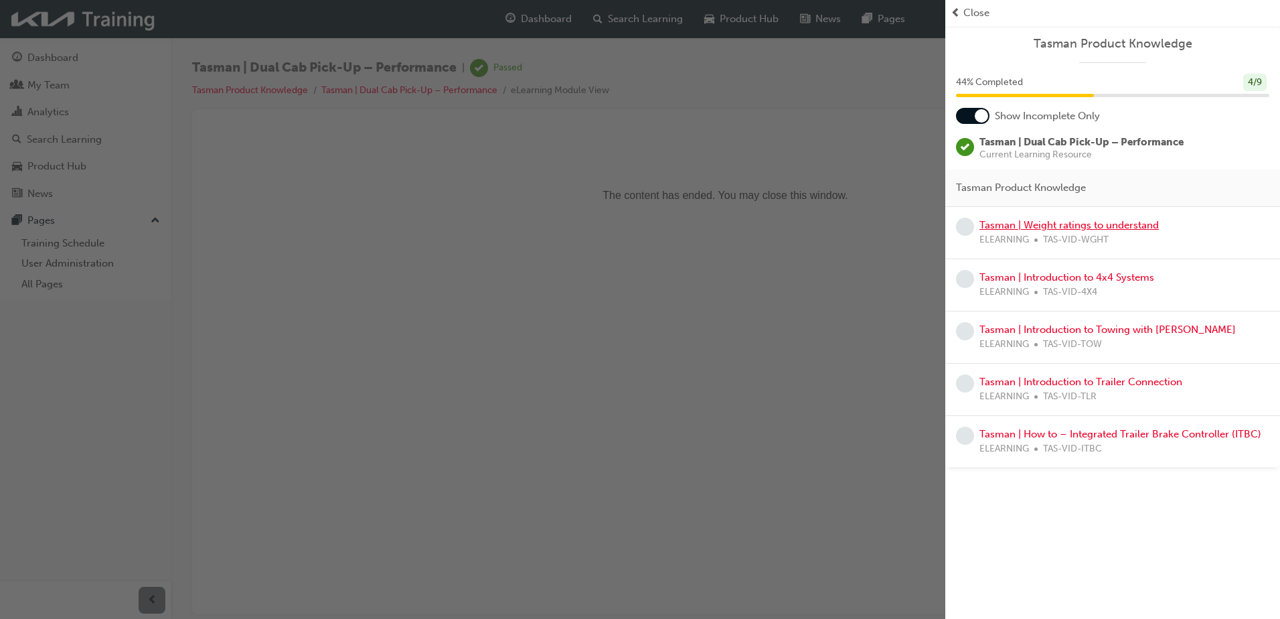
click at [1071, 228] on link "Tasman | Weight ratings to understand" at bounding box center [1069, 225] width 179 height 12
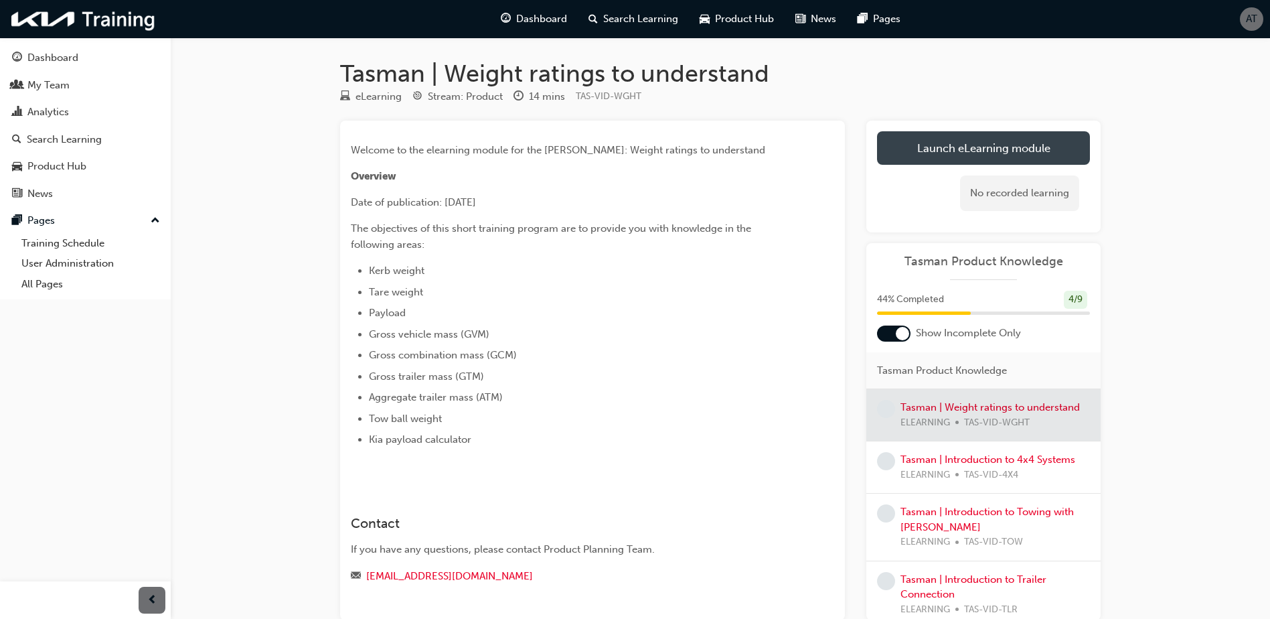
click at [972, 151] on link "Launch eLearning module" at bounding box center [983, 147] width 213 height 33
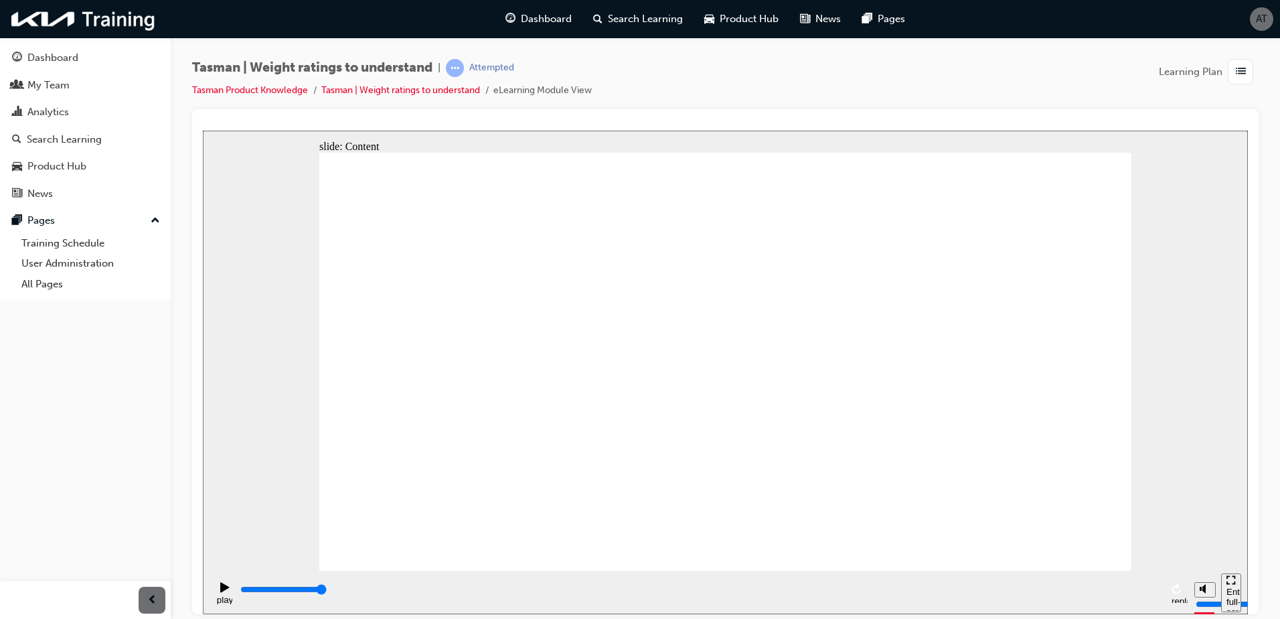
type input "21700"
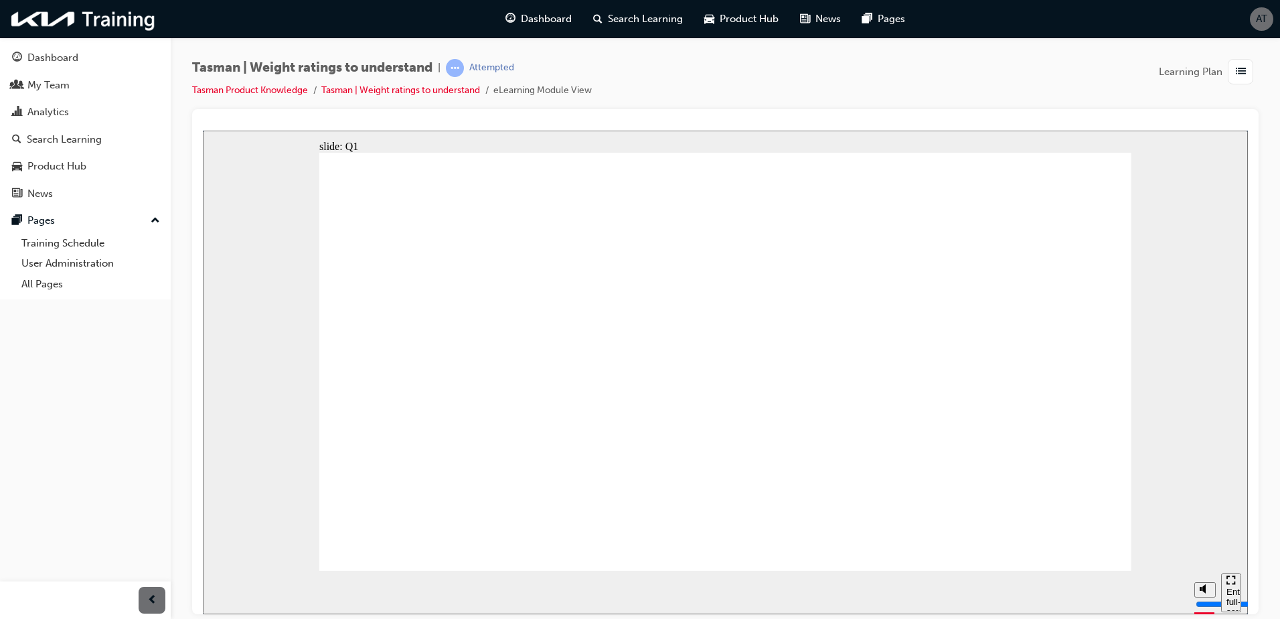
radio input "true"
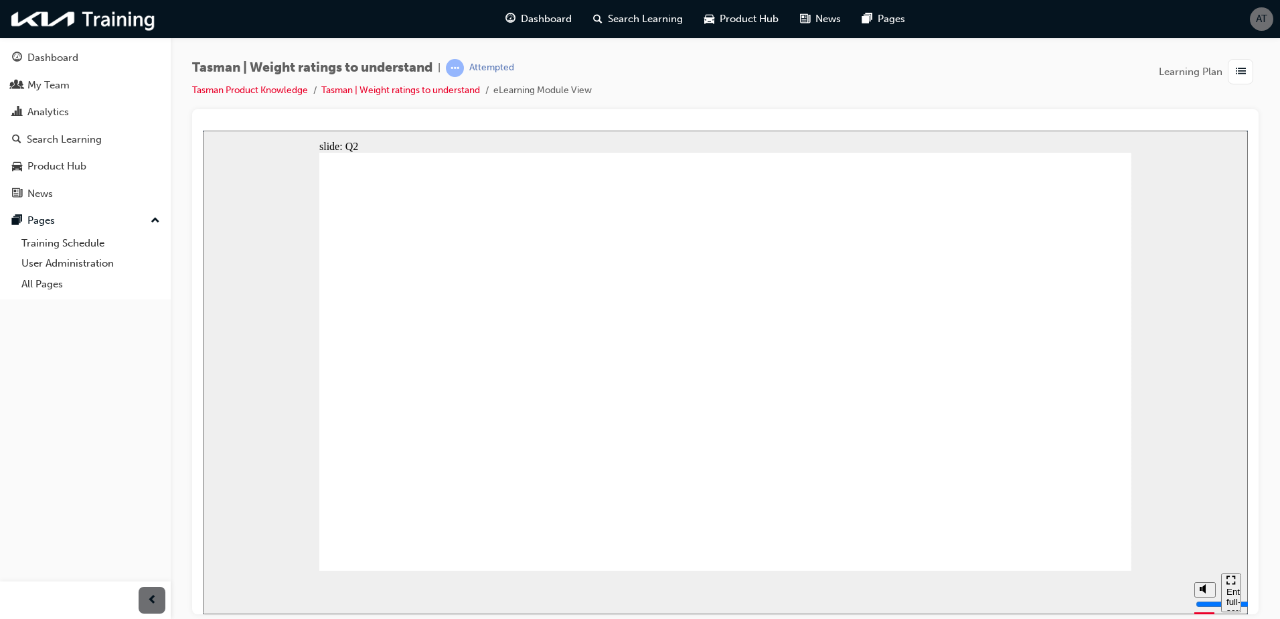
radio input "true"
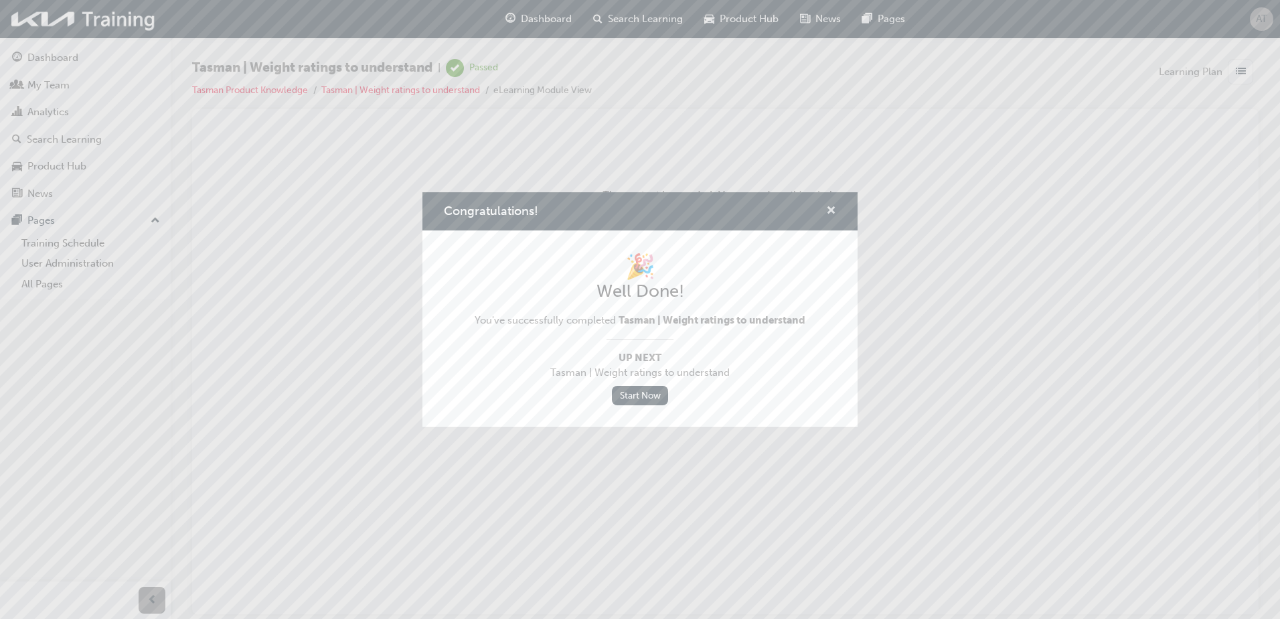
click at [831, 213] on span "cross-icon" at bounding box center [831, 212] width 10 height 12
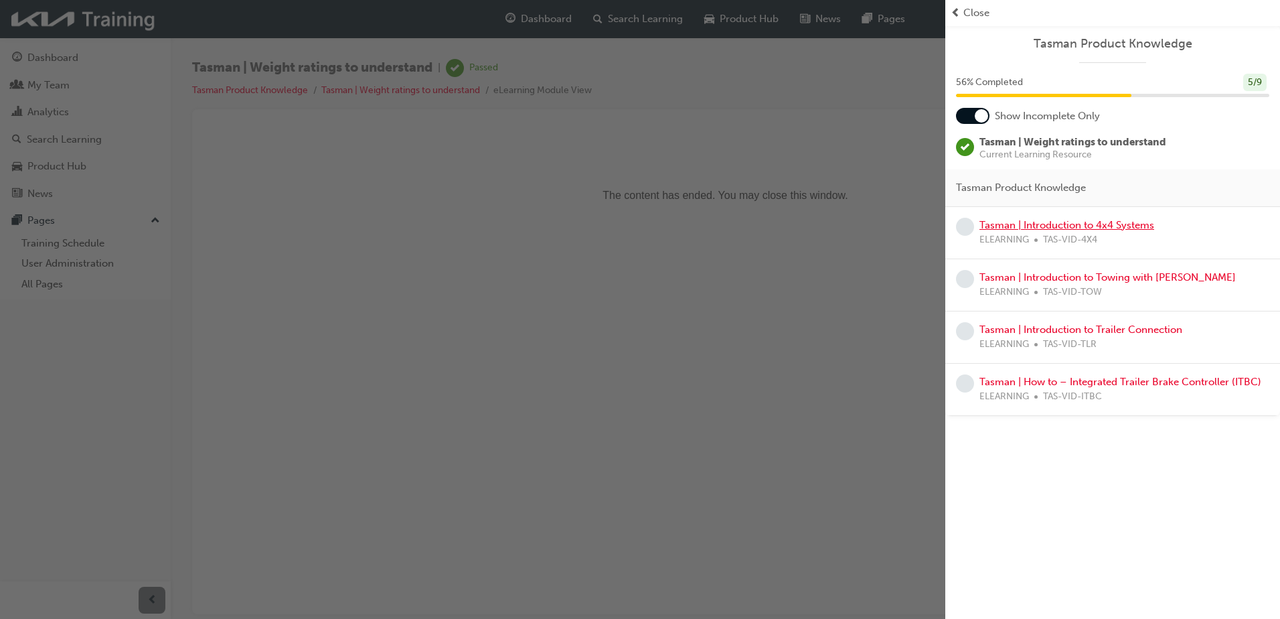
click at [1065, 228] on link "Tasman | Introduction to 4x4 Systems" at bounding box center [1067, 225] width 175 height 12
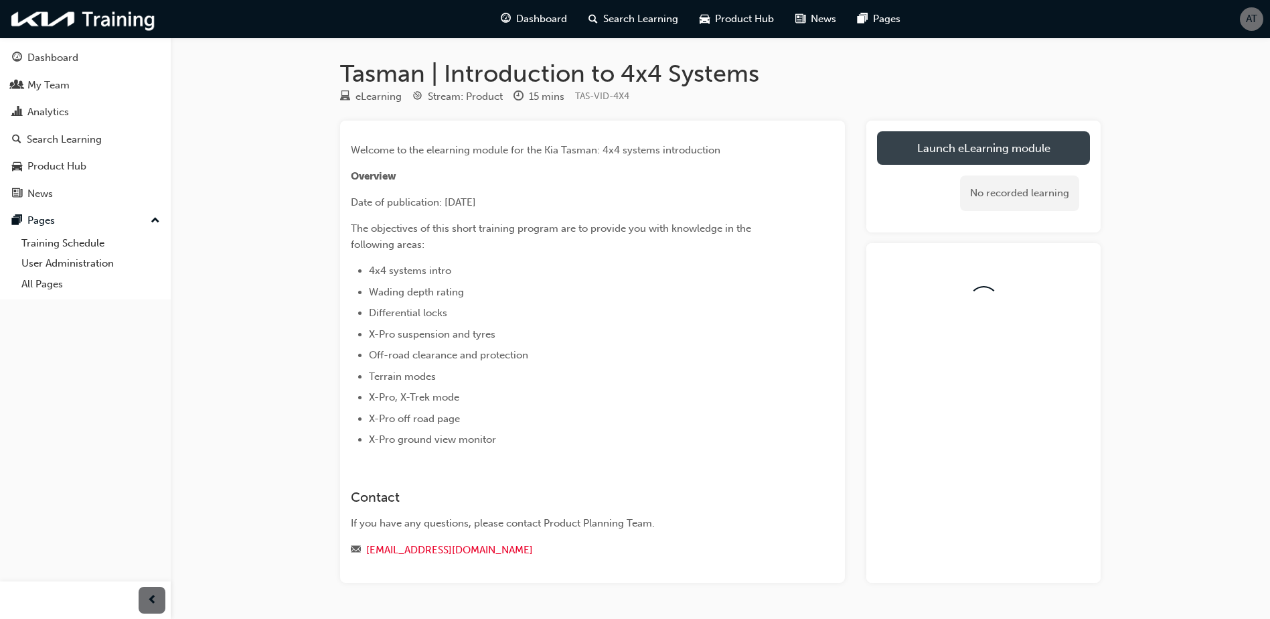
click at [979, 148] on link "Launch eLearning module" at bounding box center [983, 147] width 213 height 33
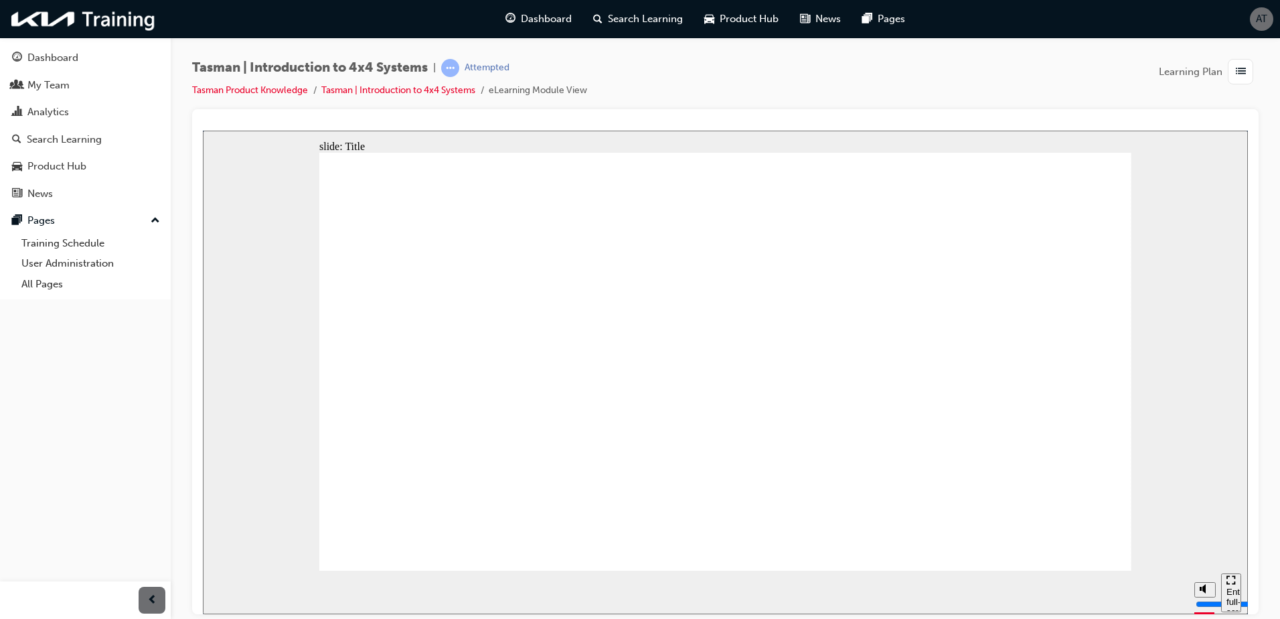
drag, startPoint x: 743, startPoint y: 437, endPoint x: 739, endPoint y: 445, distance: 9.3
click at [1247, 518] on div "slide: Content Rectangle 1 Group Rectangle 2 Line 2 Menu Resources Rectangle A…" at bounding box center [725, 371] width 1045 height 483
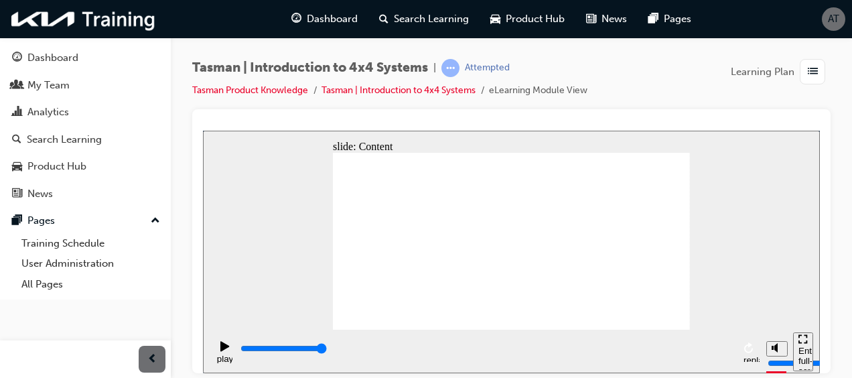
type input "1200"
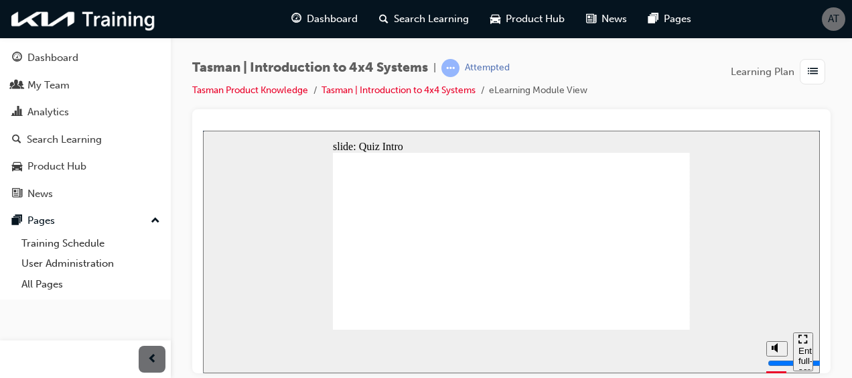
radio input "true"
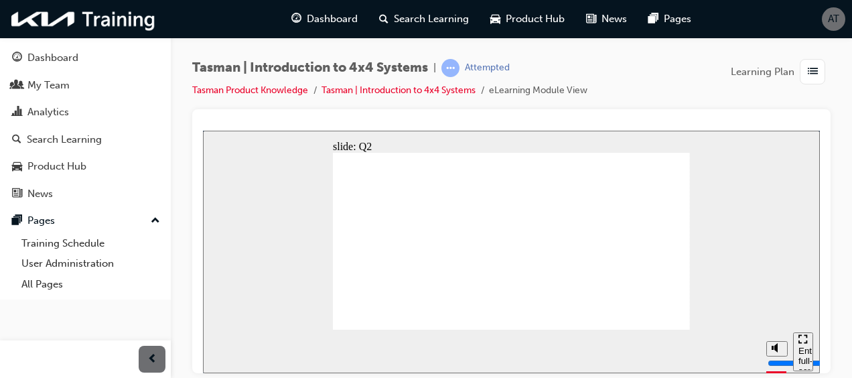
radio input "true"
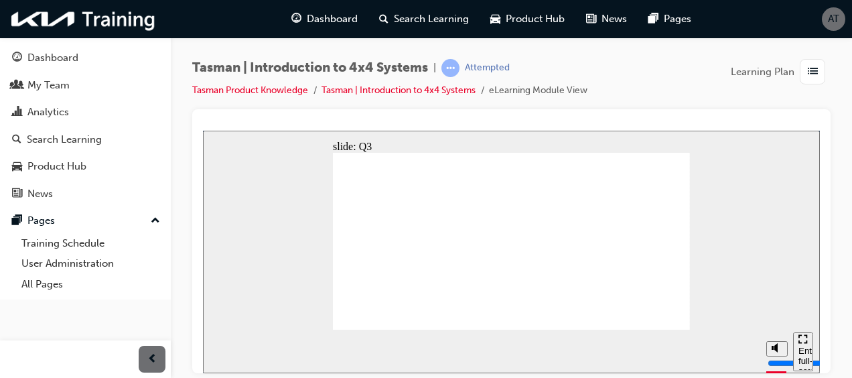
radio input "true"
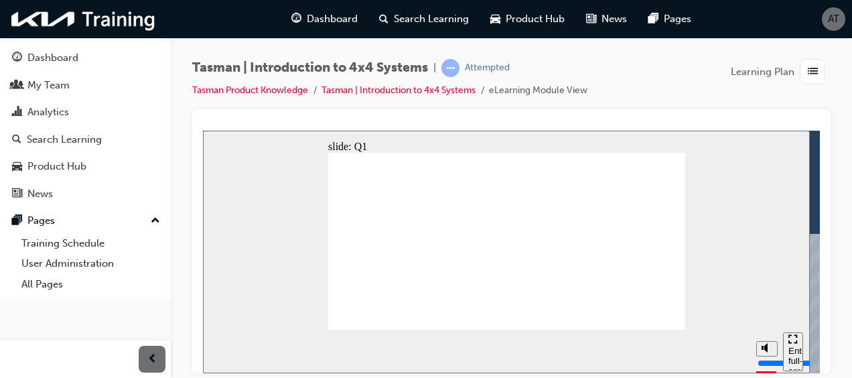
radio input "true"
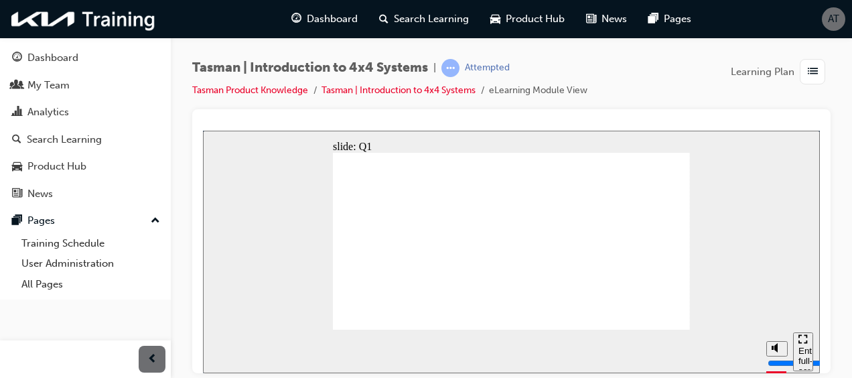
radio input "true"
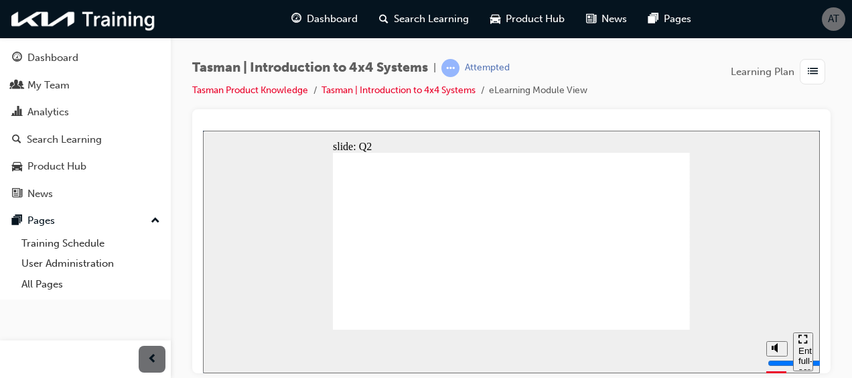
radio input "true"
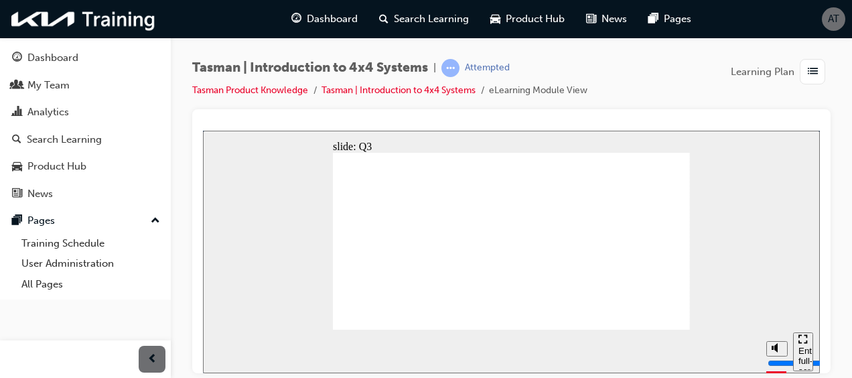
radio input "true"
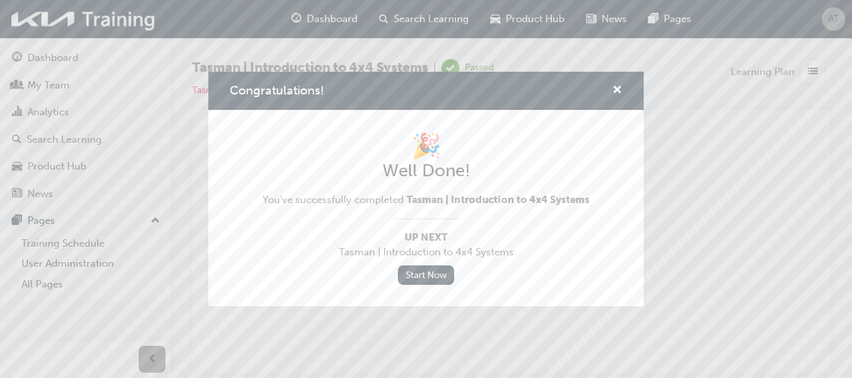
click at [538, 269] on div "Start Now" at bounding box center [425, 274] width 327 height 19
click at [437, 273] on link "Start Now" at bounding box center [426, 274] width 56 height 19
click at [615, 92] on span "cross-icon" at bounding box center [617, 91] width 10 height 12
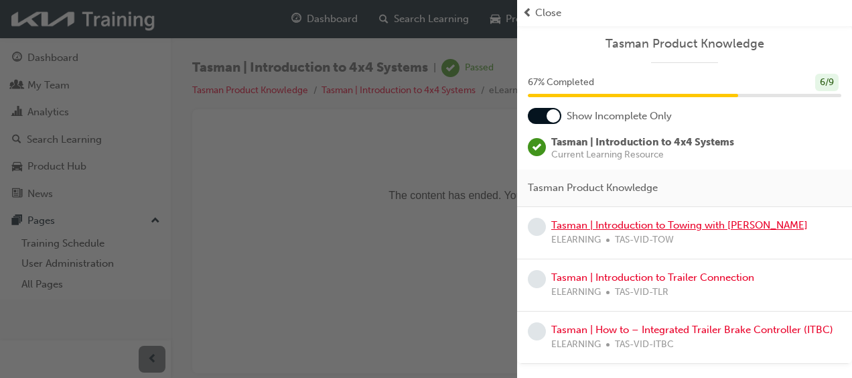
click at [647, 229] on link "Tasman | Introduction to Towing with [PERSON_NAME]" at bounding box center [679, 225] width 256 height 12
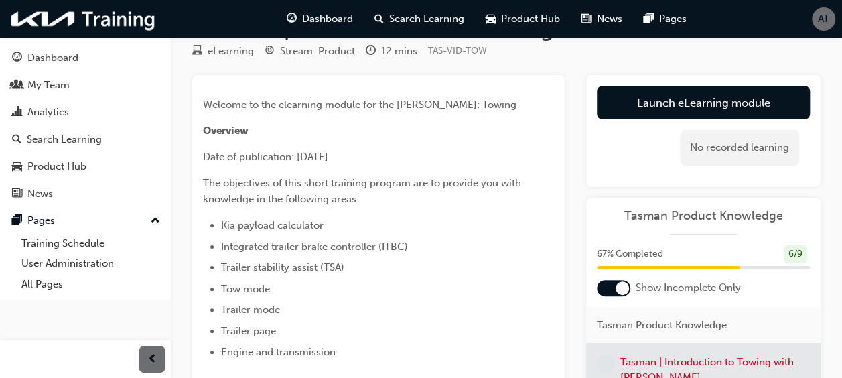
scroll to position [67, 0]
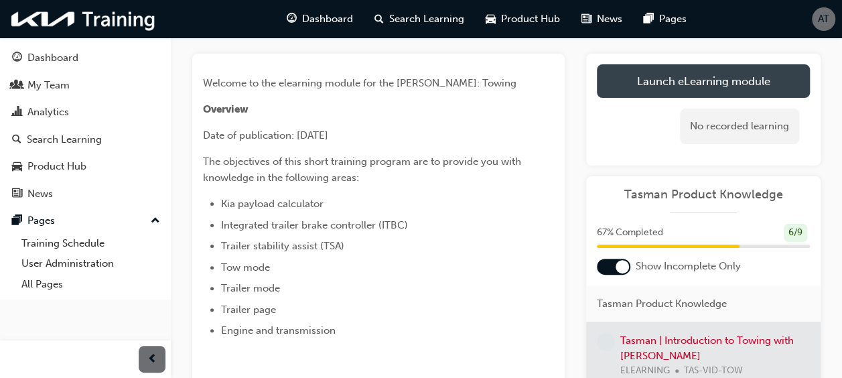
click at [636, 78] on link "Launch eLearning module" at bounding box center [703, 80] width 213 height 33
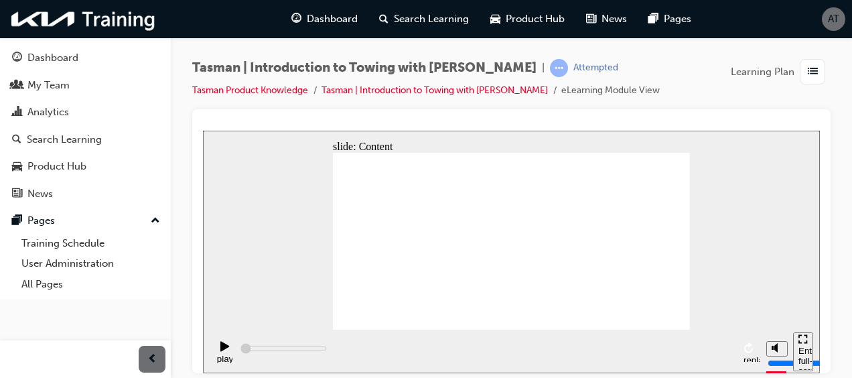
type input "2500"
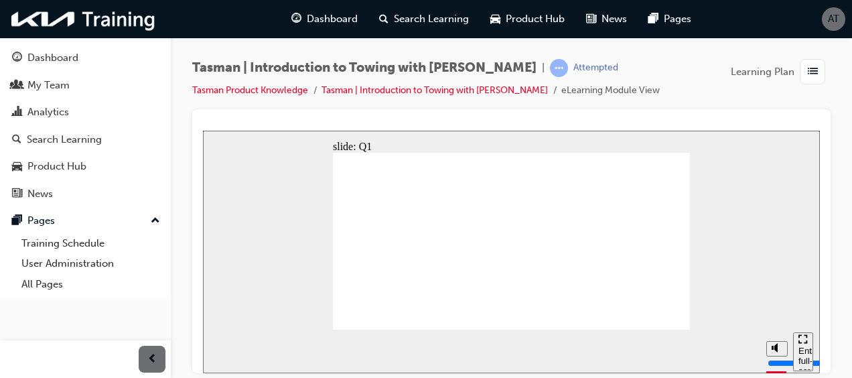
radio input "true"
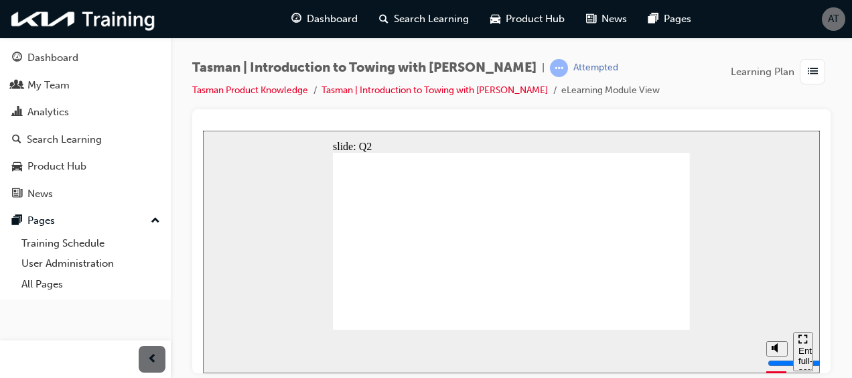
radio input "true"
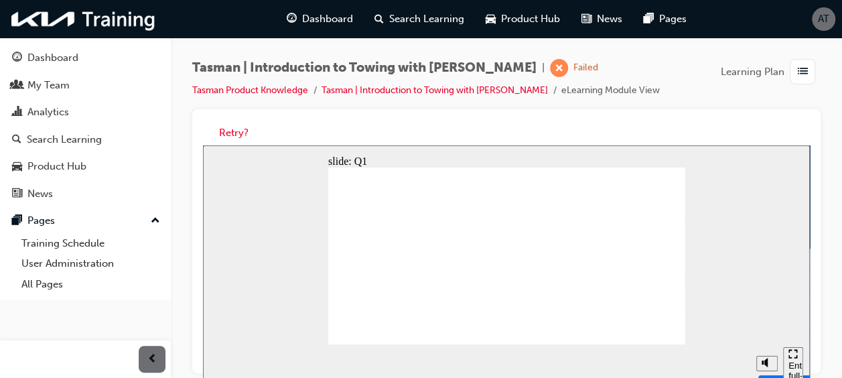
radio input "true"
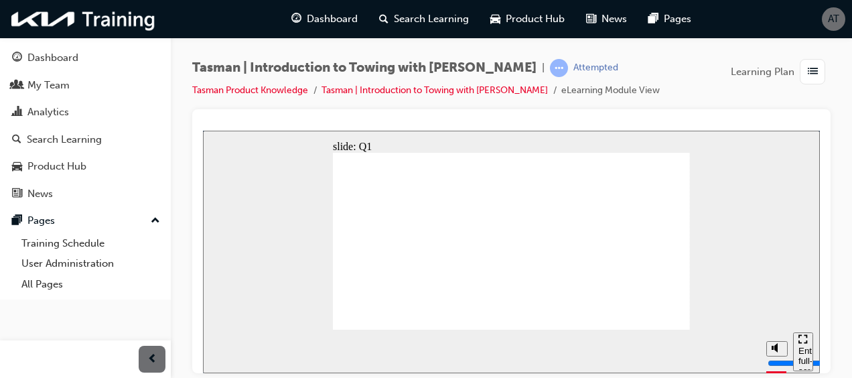
radio input "true"
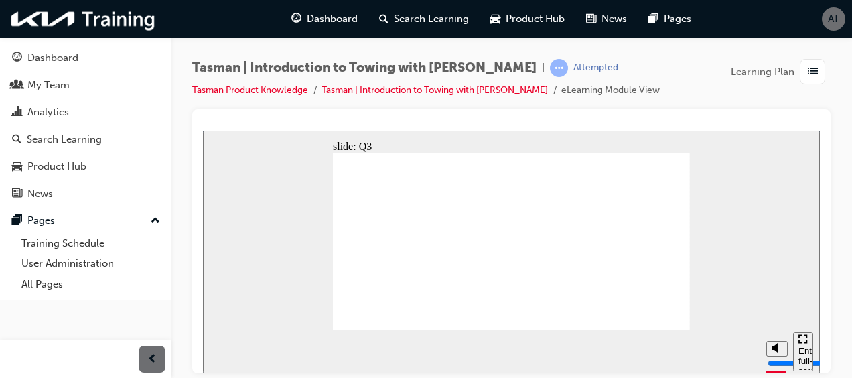
radio input "true"
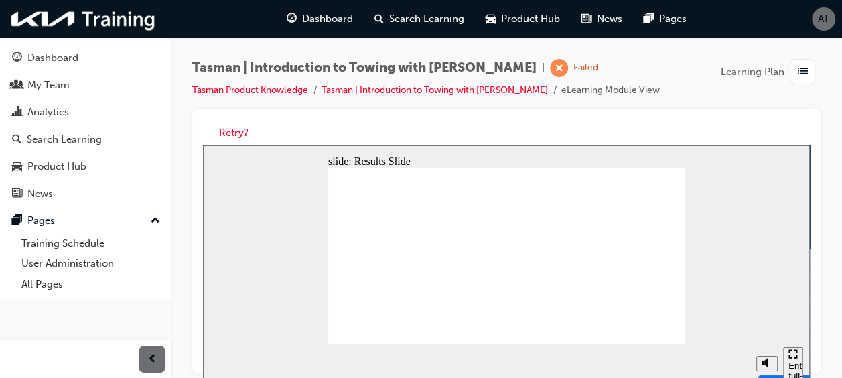
radio input "true"
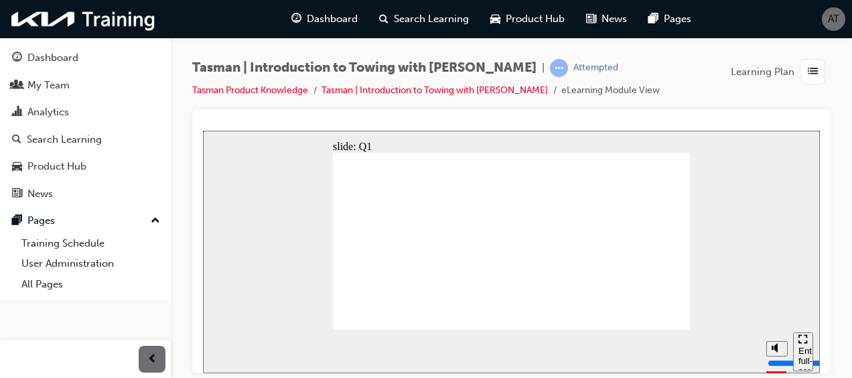
radio input "true"
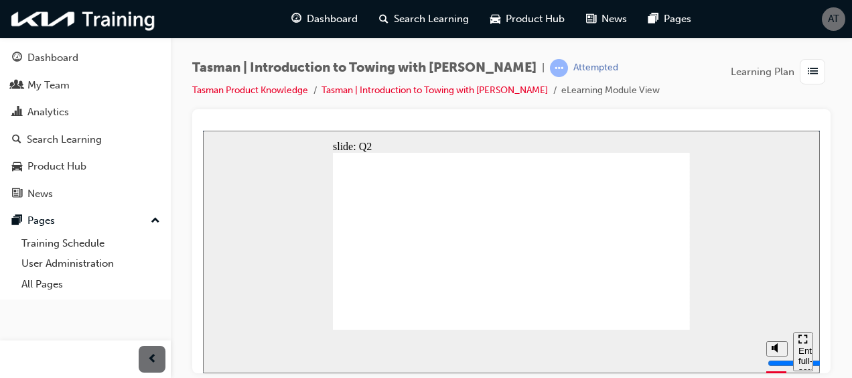
drag, startPoint x: 528, startPoint y: 260, endPoint x: 517, endPoint y: 260, distance: 10.7
radio input "true"
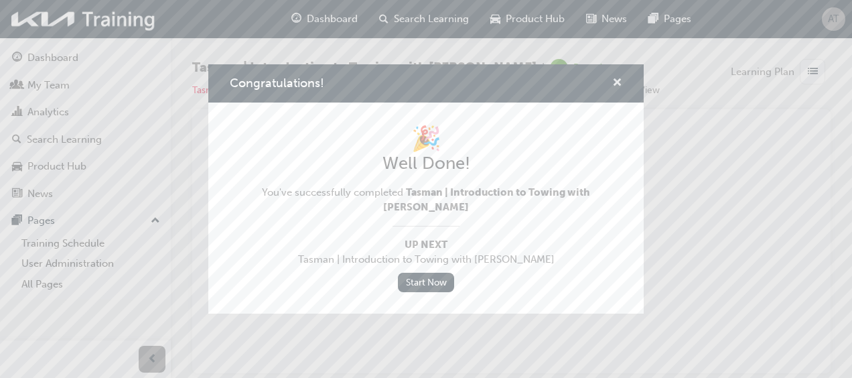
click at [614, 87] on span "cross-icon" at bounding box center [617, 84] width 10 height 12
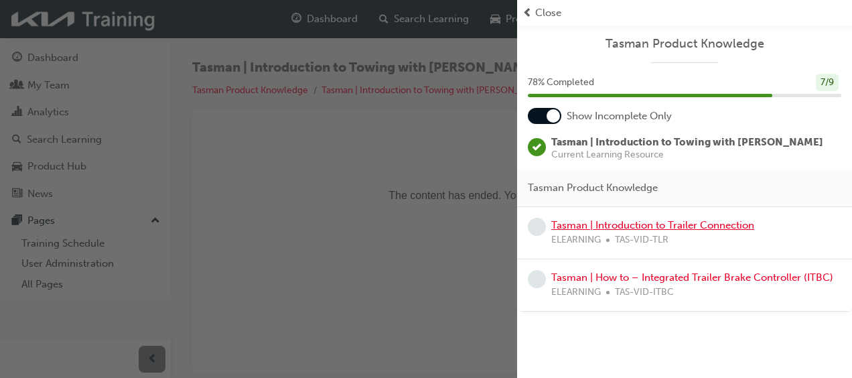
click at [616, 227] on link "Tasman | Introduction to Trailer Connection" at bounding box center [652, 225] width 203 height 12
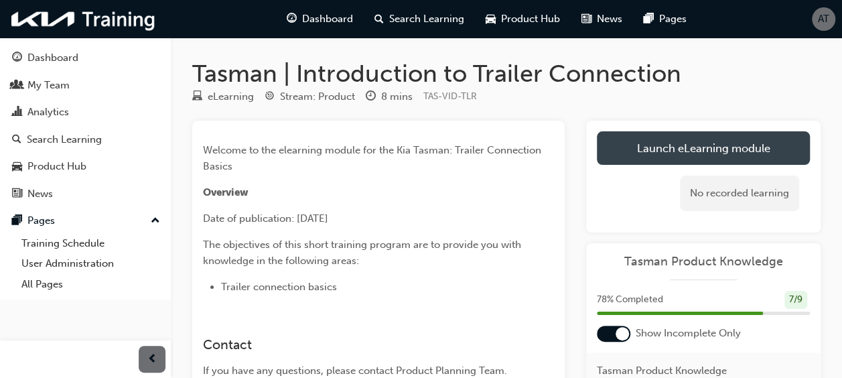
click at [667, 155] on link "Launch eLearning module" at bounding box center [703, 147] width 213 height 33
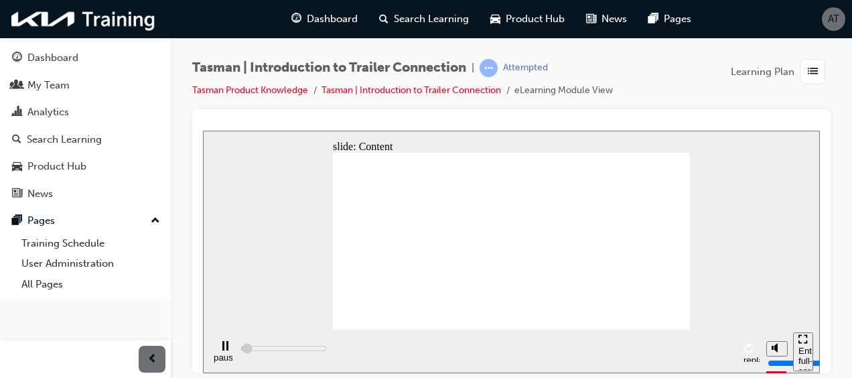
type input "106700"
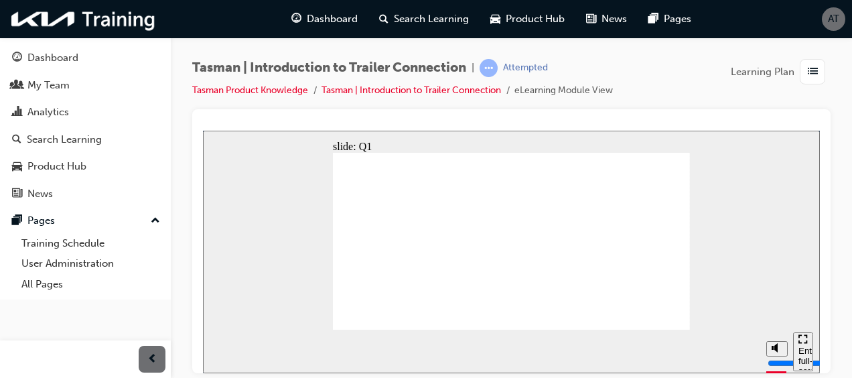
radio input "true"
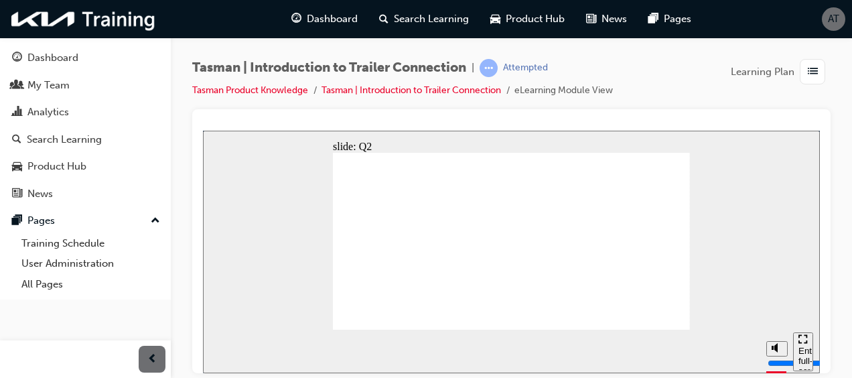
radio input "true"
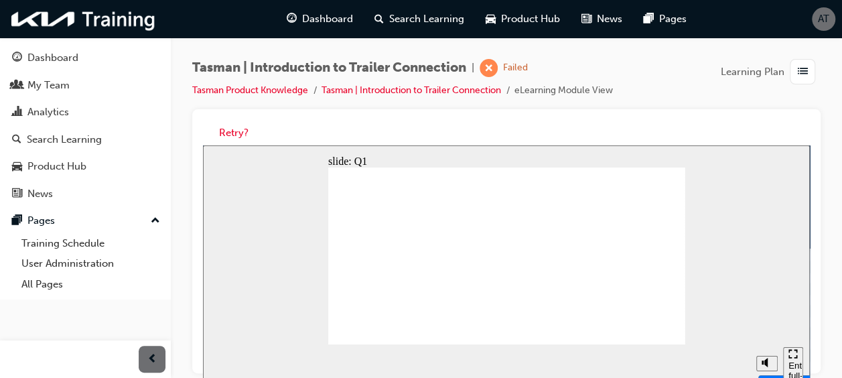
radio input "true"
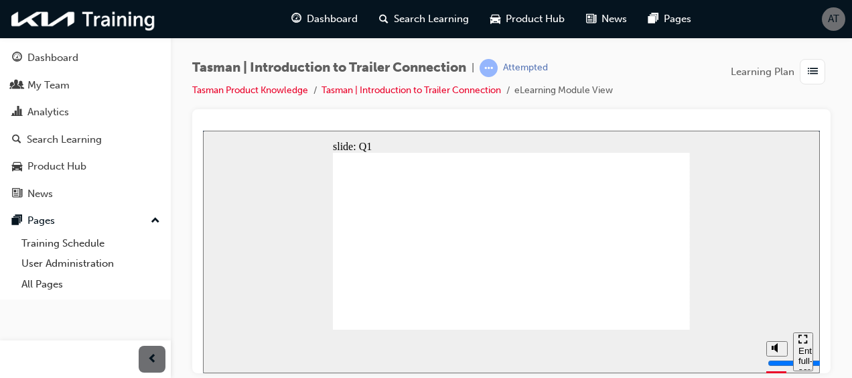
radio input "true"
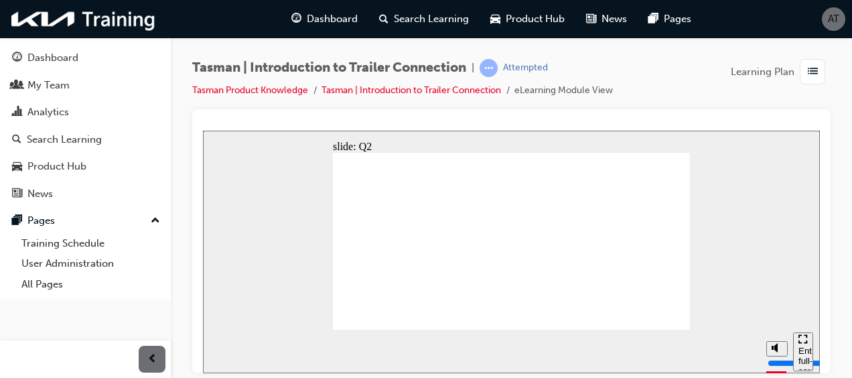
radio input "true"
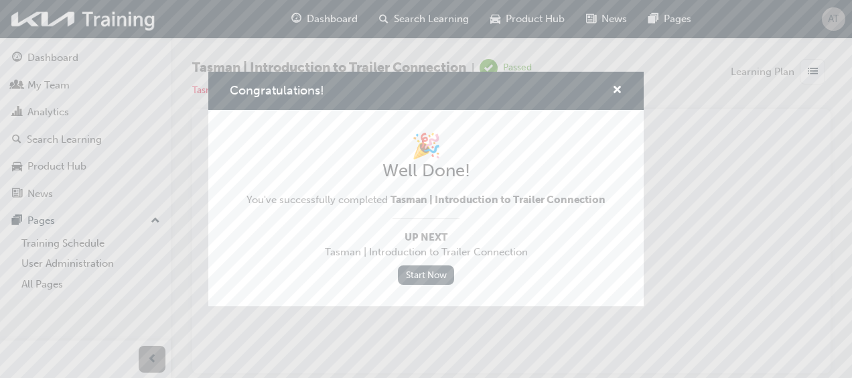
click at [437, 283] on link "Start Now" at bounding box center [426, 274] width 56 height 19
click at [619, 90] on span "cross-icon" at bounding box center [617, 91] width 10 height 12
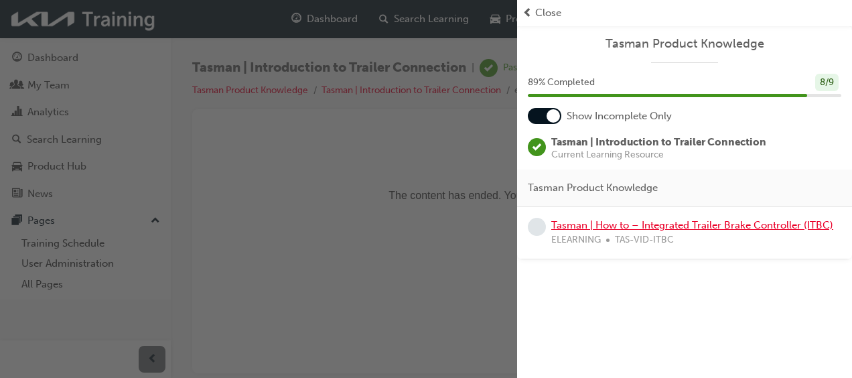
click at [686, 224] on link "Tasman | How to – Integrated Trailer Brake Controller (ITBC)" at bounding box center [692, 225] width 282 height 12
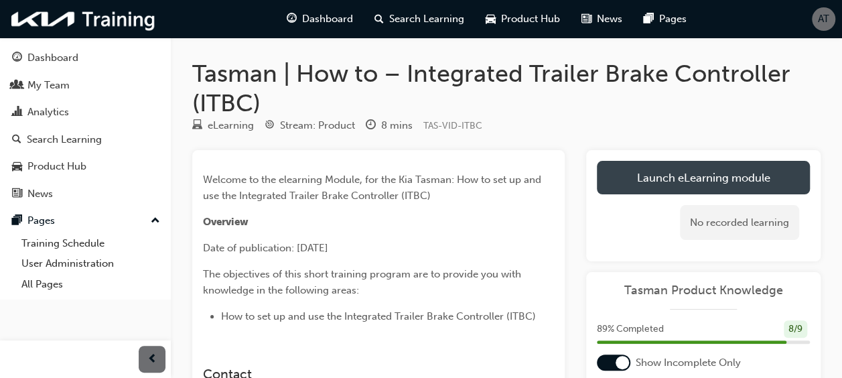
click at [679, 173] on link "Launch eLearning module" at bounding box center [703, 177] width 213 height 33
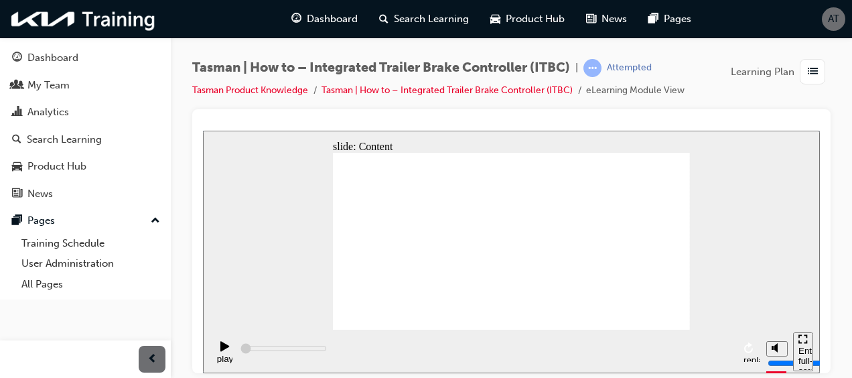
type input "103500"
drag, startPoint x: 673, startPoint y: 321, endPoint x: 677, endPoint y: 314, distance: 8.4
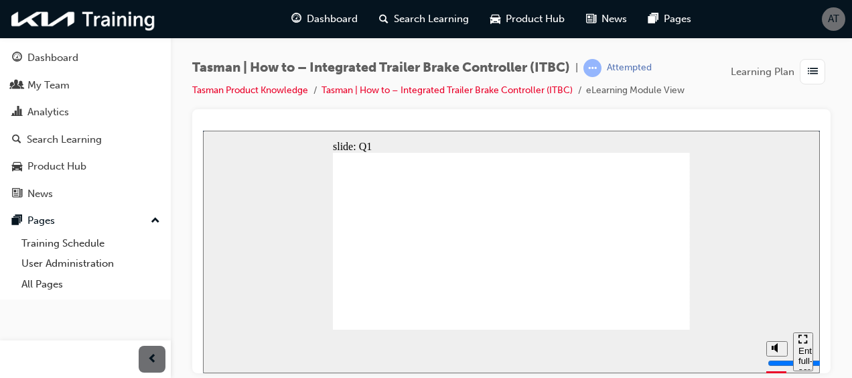
radio input "true"
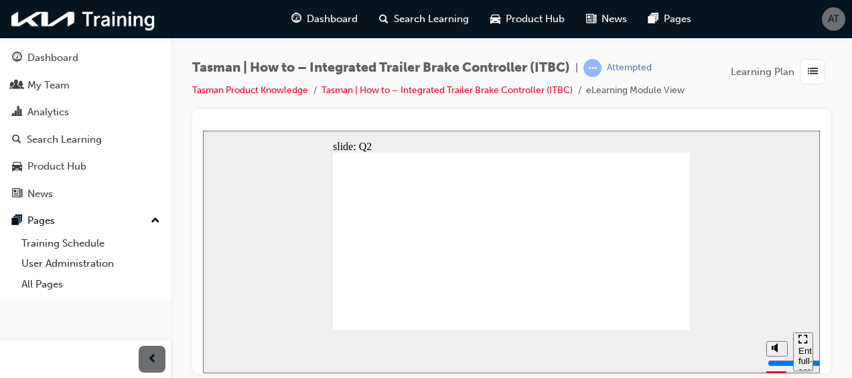
radio input "true"
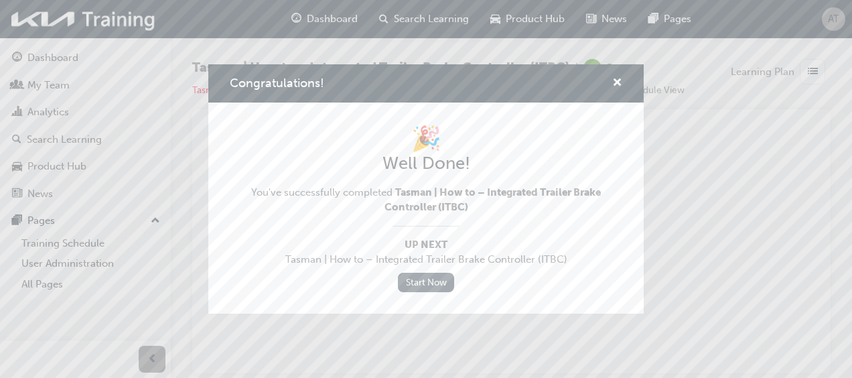
click at [439, 291] on link "Start Now" at bounding box center [426, 282] width 56 height 19
click at [619, 84] on span "cross-icon" at bounding box center [617, 84] width 10 height 12
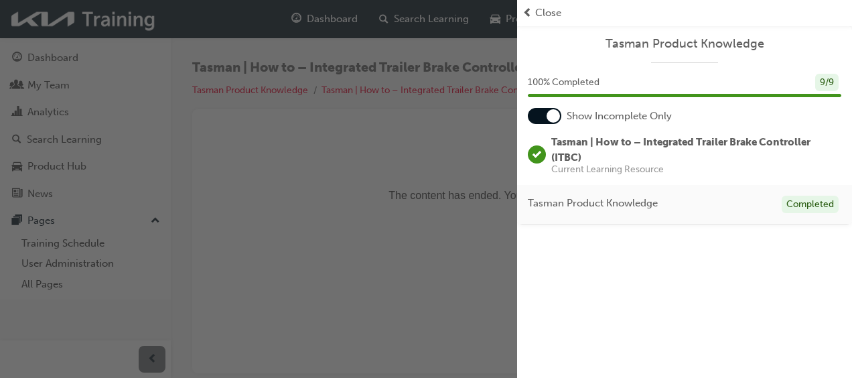
click at [537, 15] on span "Close" at bounding box center [548, 12] width 26 height 15
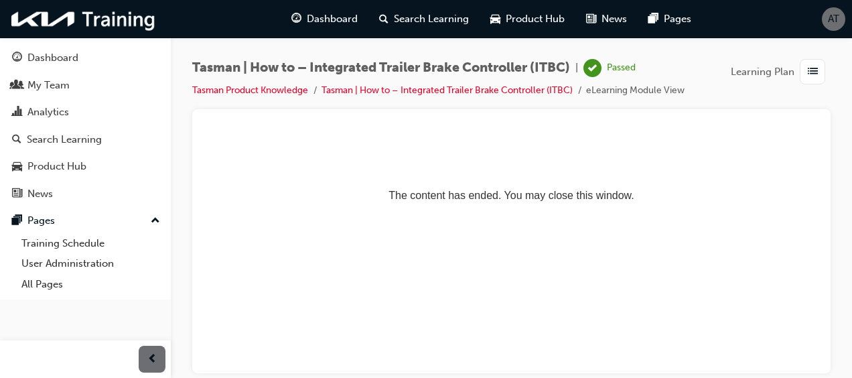
click at [808, 68] on span "list-icon" at bounding box center [813, 72] width 10 height 17
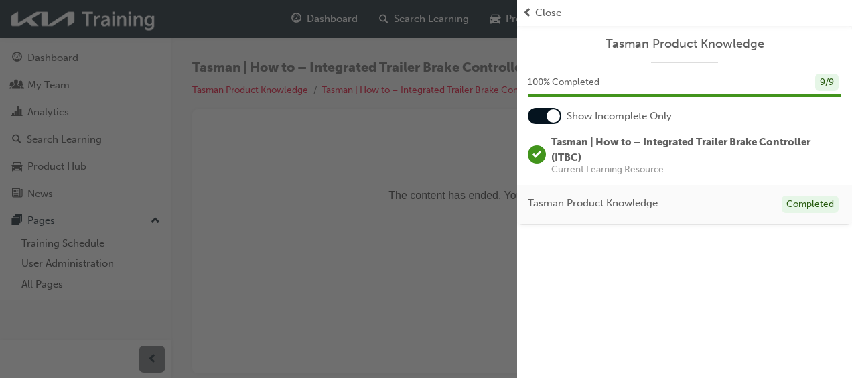
click at [551, 17] on span "Close" at bounding box center [548, 12] width 26 height 15
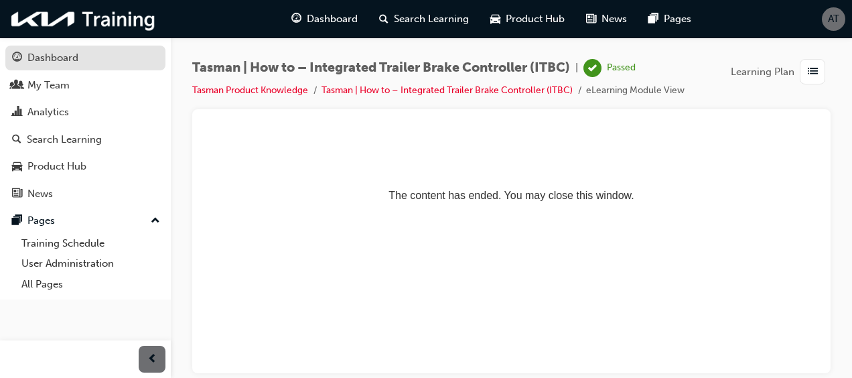
click at [62, 56] on div "Dashboard" at bounding box center [52, 57] width 51 height 15
